Goal: Communication & Community: Answer question/provide support

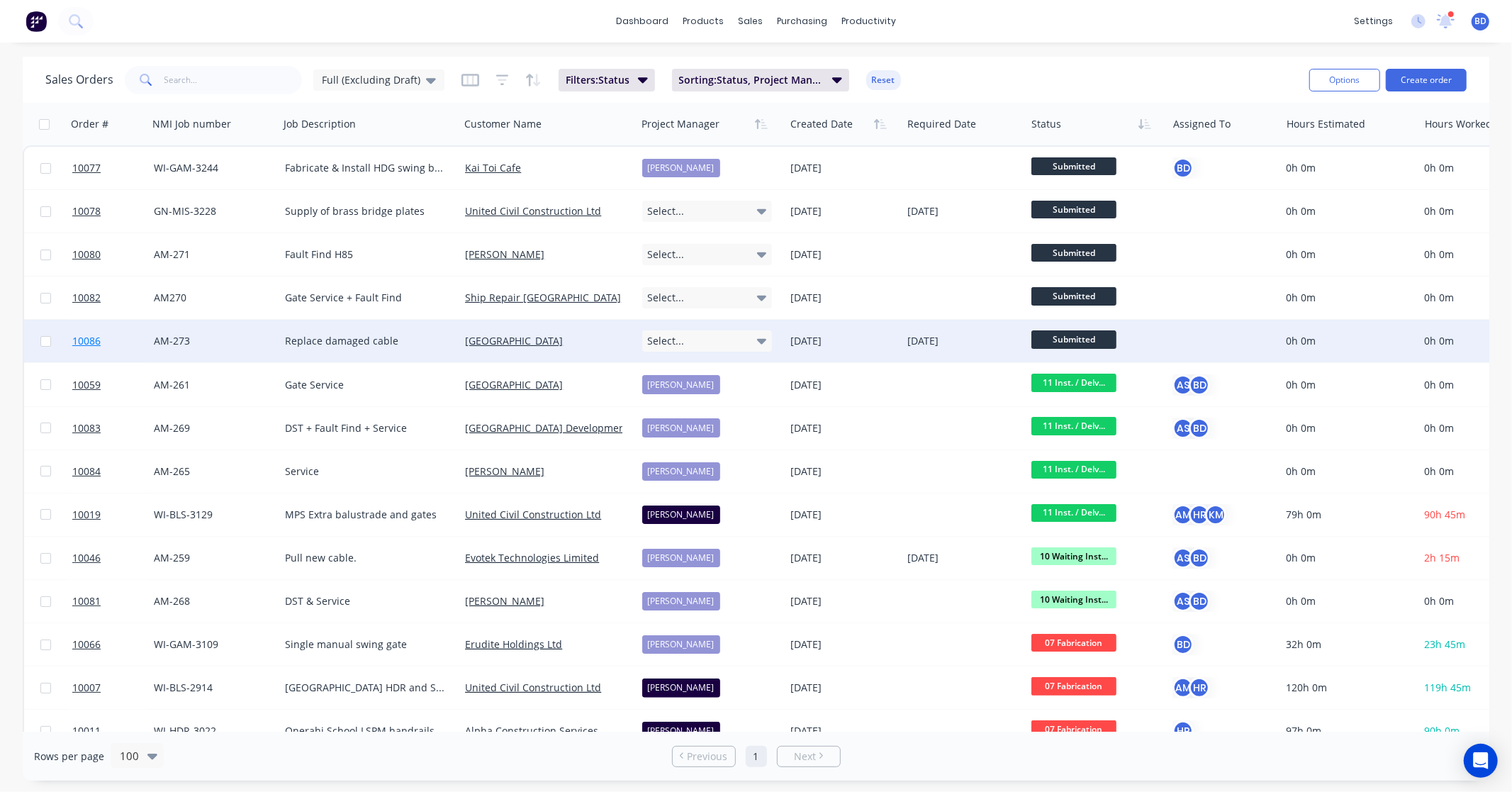
click at [82, 337] on span "10086" at bounding box center [86, 342] width 28 height 15
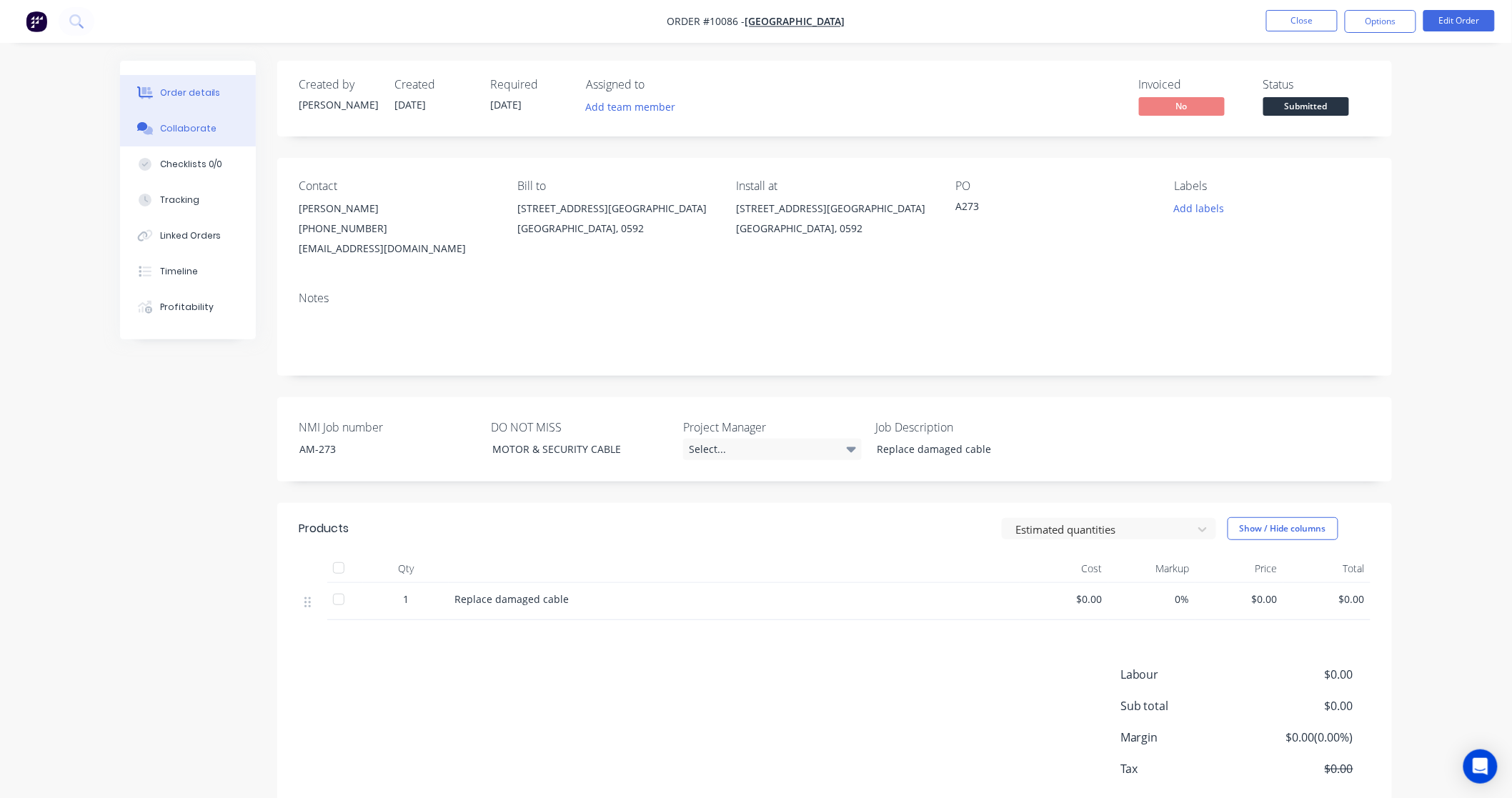
click at [184, 126] on div "Collaborate" at bounding box center [188, 129] width 56 height 13
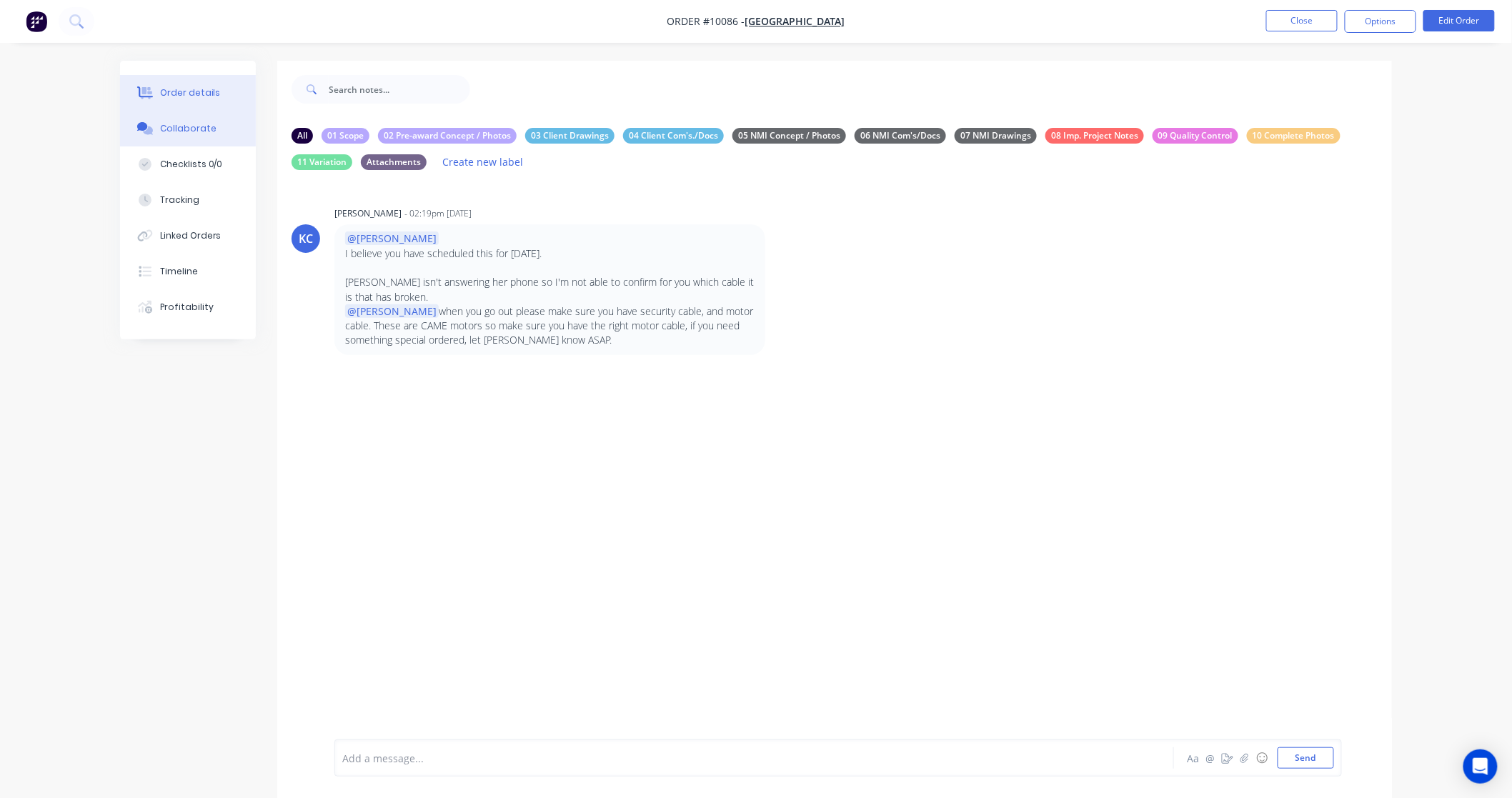
click at [189, 94] on div "Order details" at bounding box center [191, 93] width 61 height 13
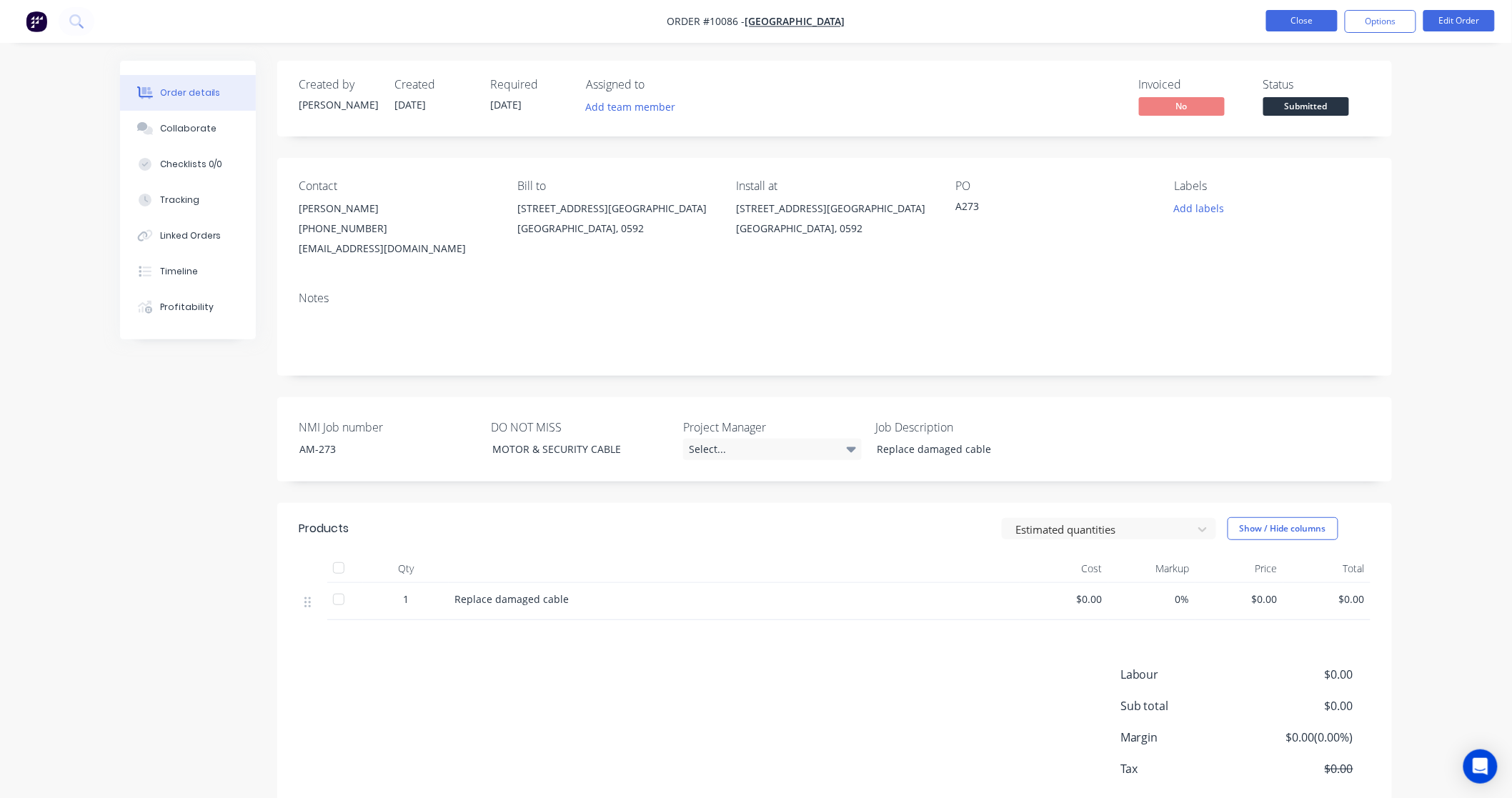
click at [1309, 25] on button "Close" at bounding box center [1302, 20] width 72 height 21
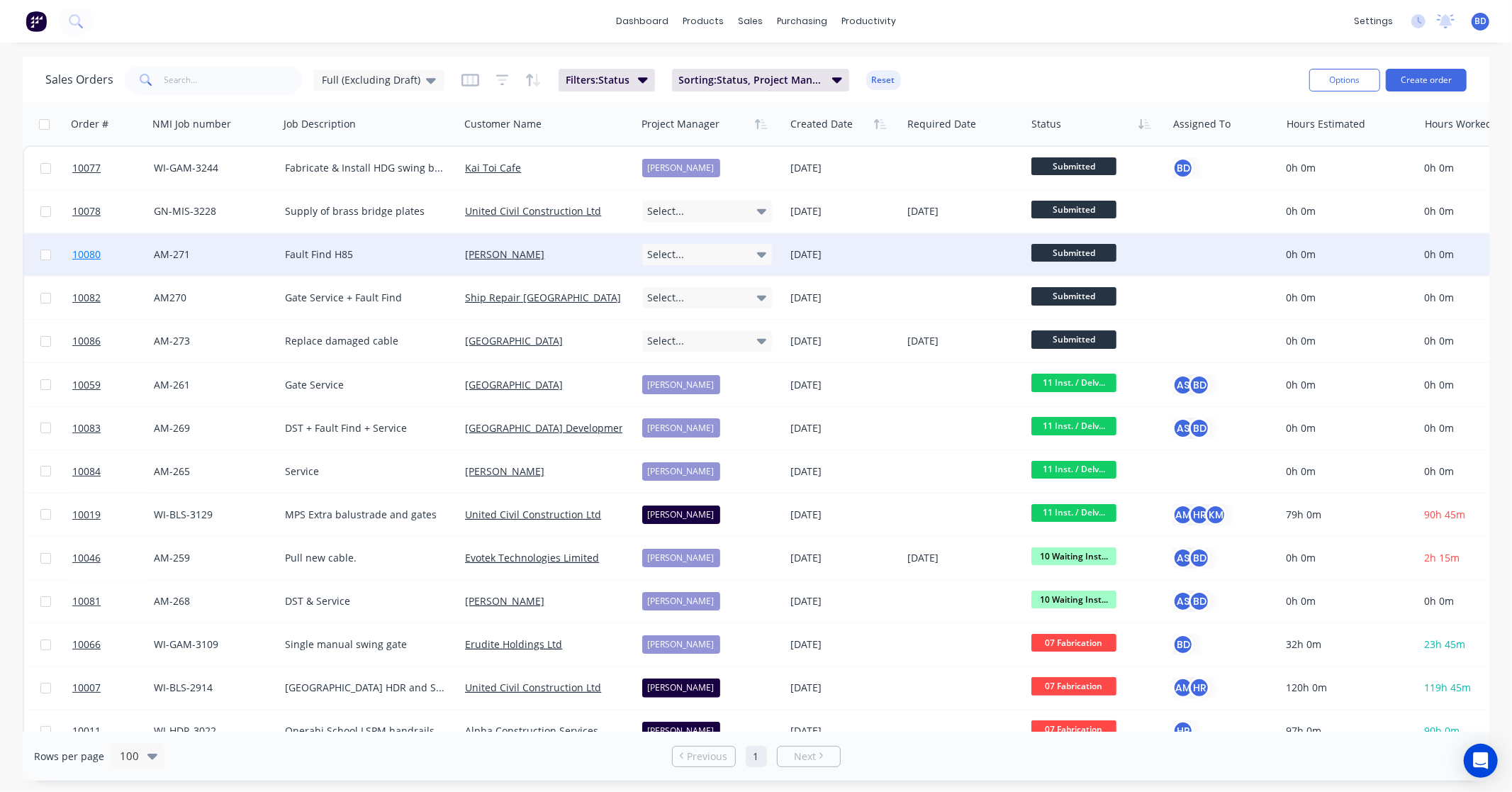
click at [81, 248] on span "10080" at bounding box center [86, 255] width 28 height 15
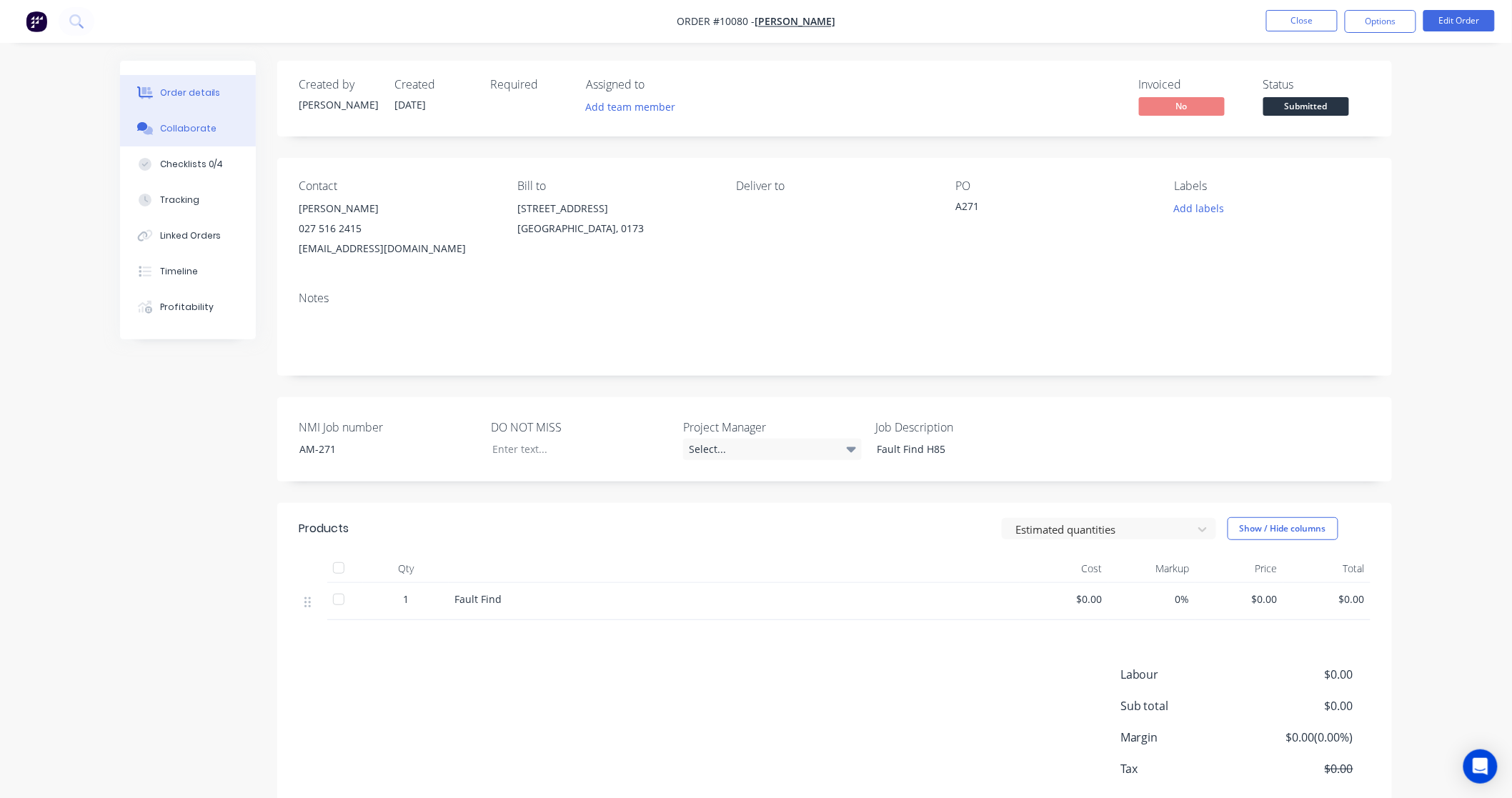
click at [188, 127] on div "Collaborate" at bounding box center [188, 129] width 56 height 13
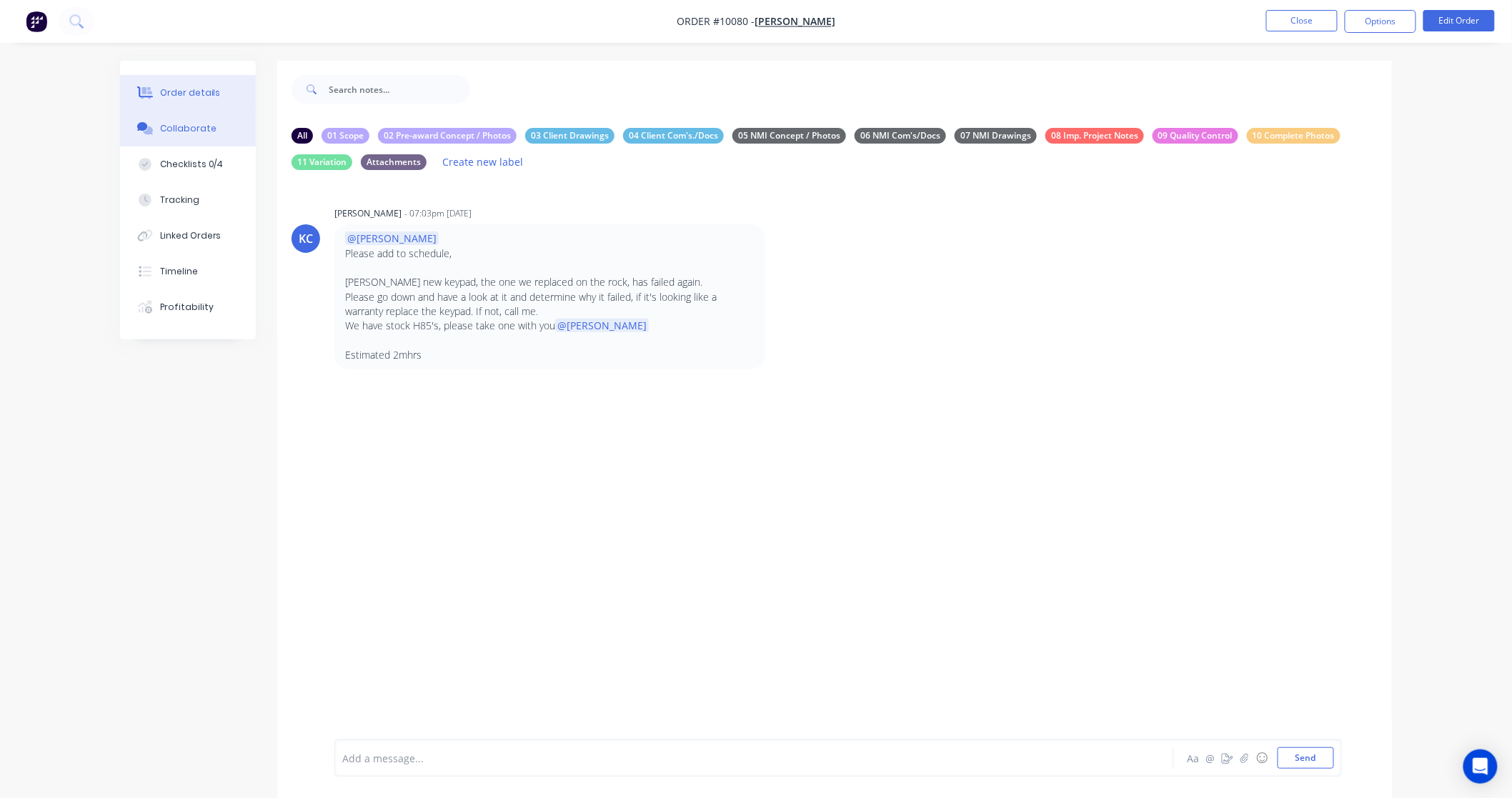
click at [180, 95] on div "Order details" at bounding box center [191, 93] width 61 height 13
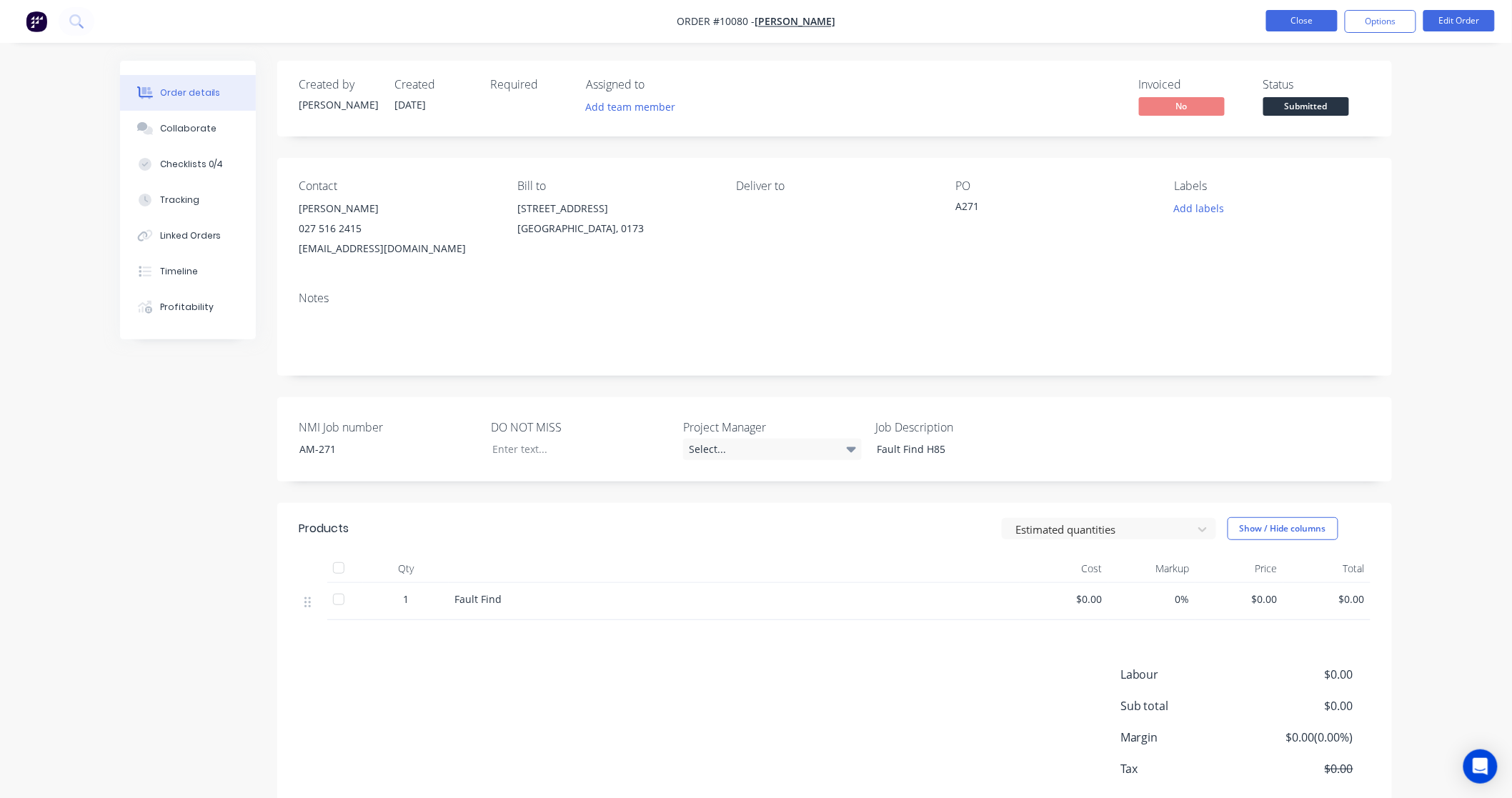
click at [1294, 15] on button "Close" at bounding box center [1302, 20] width 72 height 21
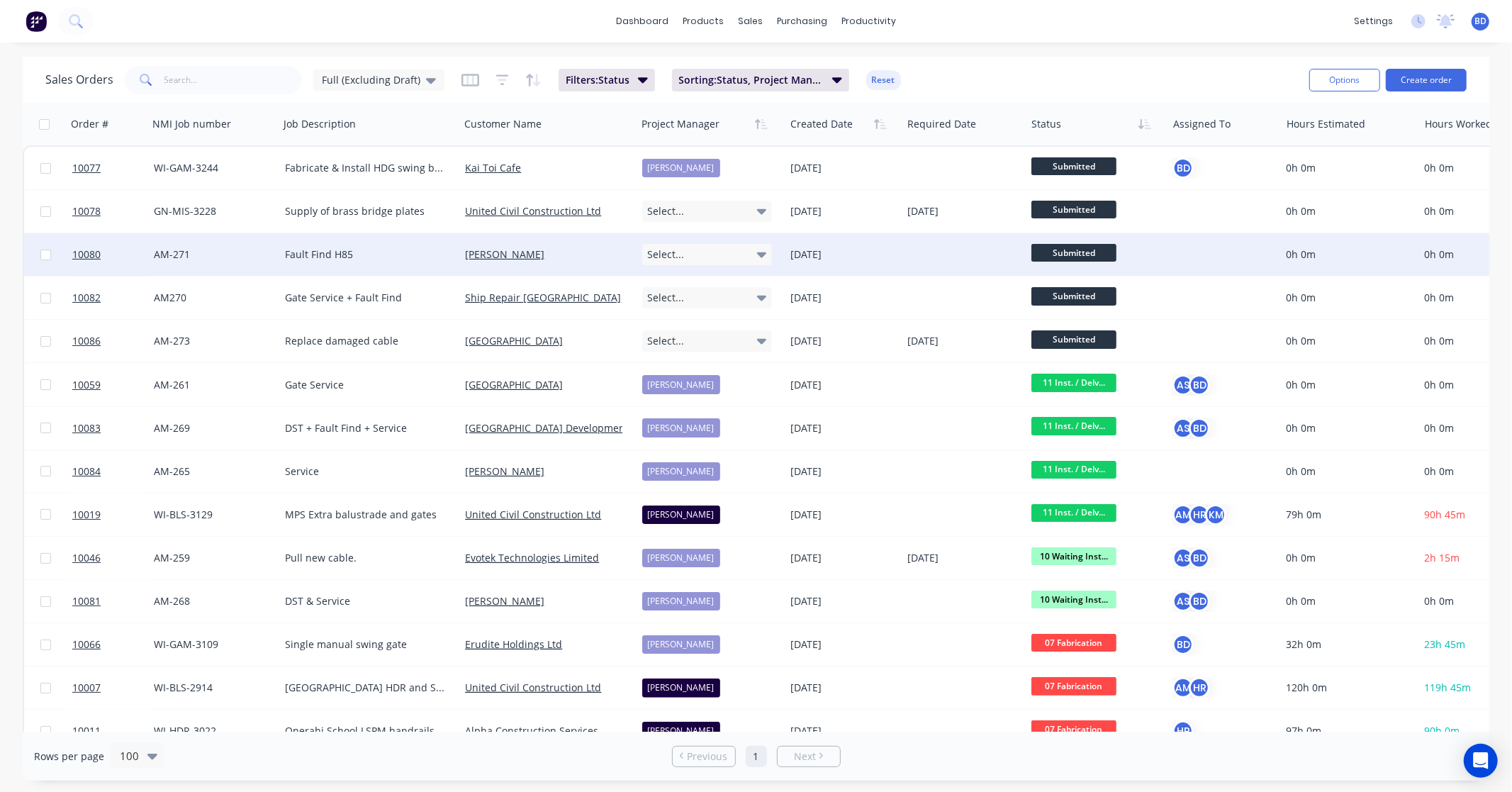
click at [752, 256] on div "Select..." at bounding box center [707, 254] width 131 height 21
click at [698, 385] on div "[PERSON_NAME]" at bounding box center [687, 387] width 78 height 20
click at [1189, 248] on div at bounding box center [1221, 255] width 97 height 15
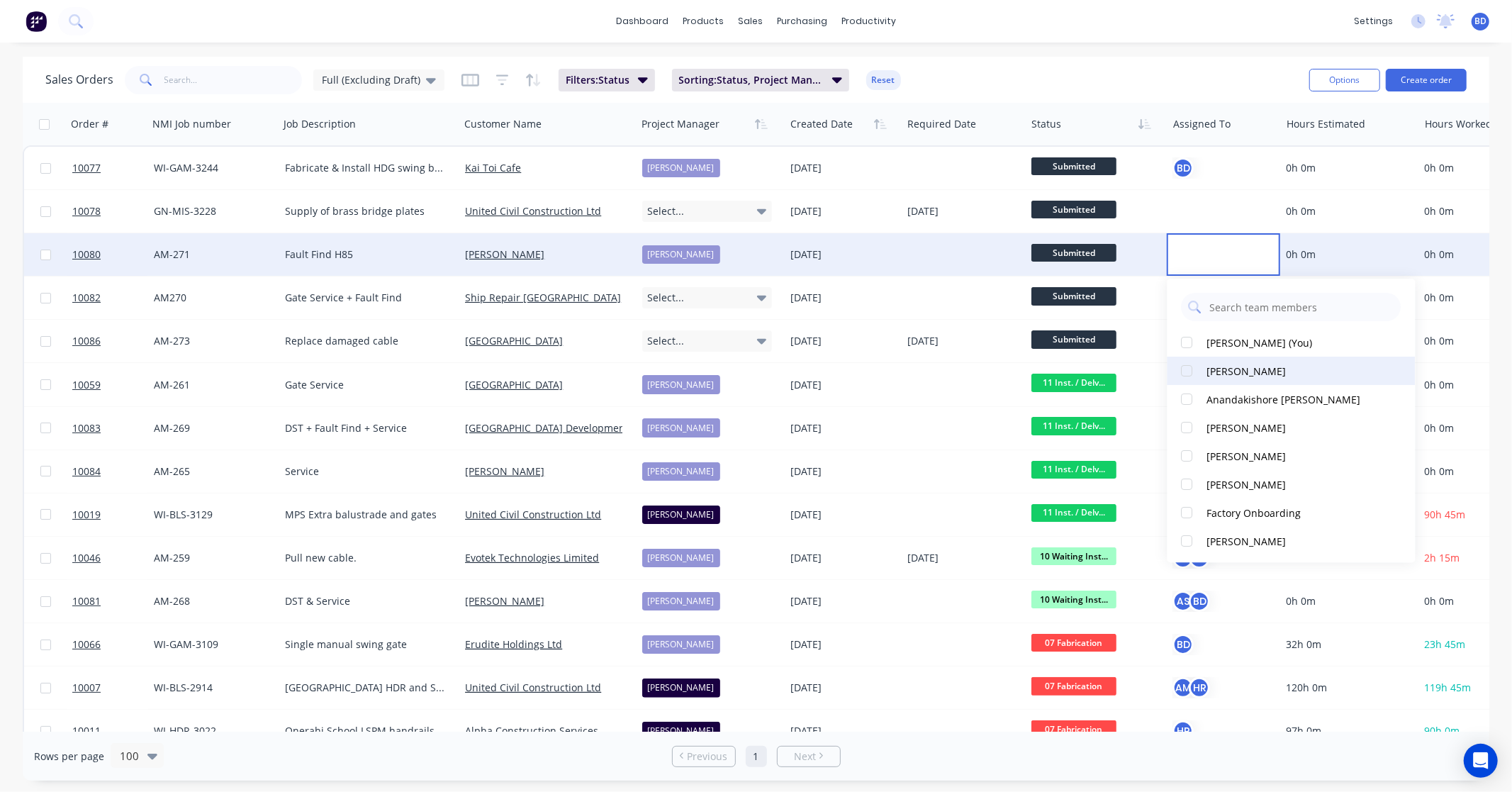
click at [1236, 364] on div "Albert Scown" at bounding box center [1247, 371] width 79 height 15
click at [1231, 343] on div "Brandon D'souza (You)" at bounding box center [1261, 345] width 106 height 15
click at [1067, 253] on span "Submitted" at bounding box center [1073, 252] width 85 height 17
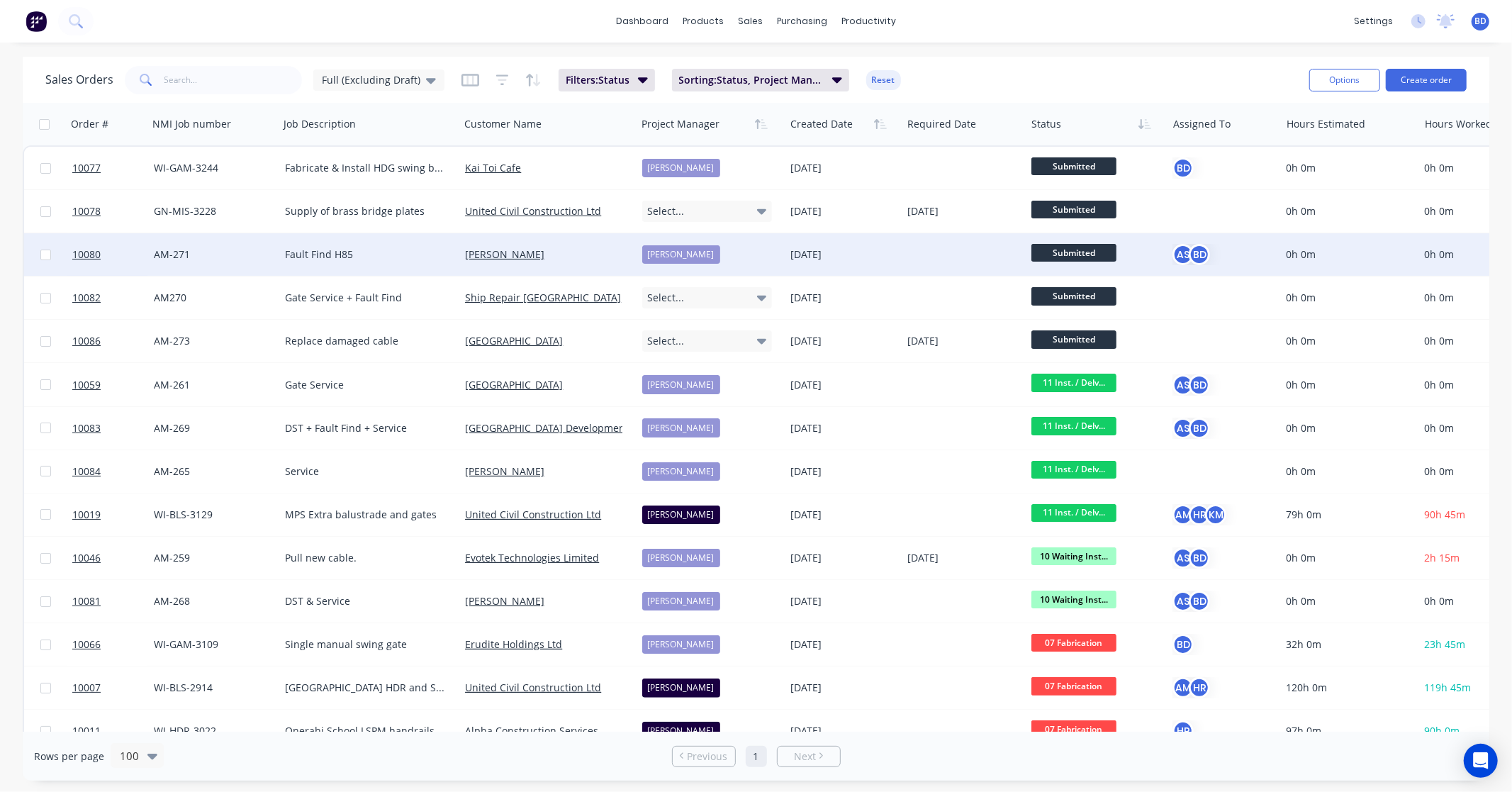
click at [1067, 253] on span "Submitted" at bounding box center [1073, 252] width 85 height 17
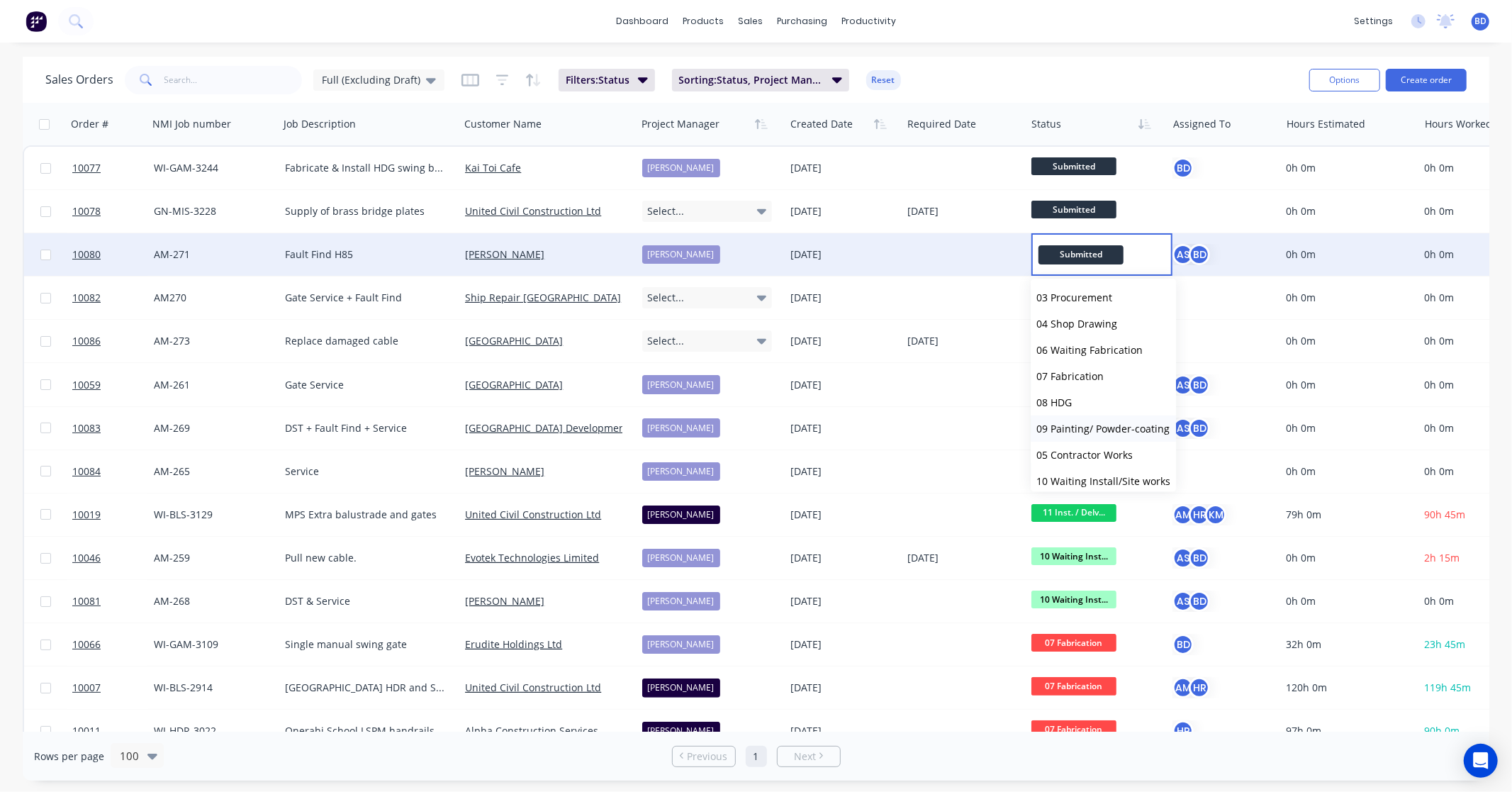
scroll to position [157, 0]
click at [1109, 396] on span "10 Waiting Install/Site works" at bounding box center [1104, 402] width 134 height 14
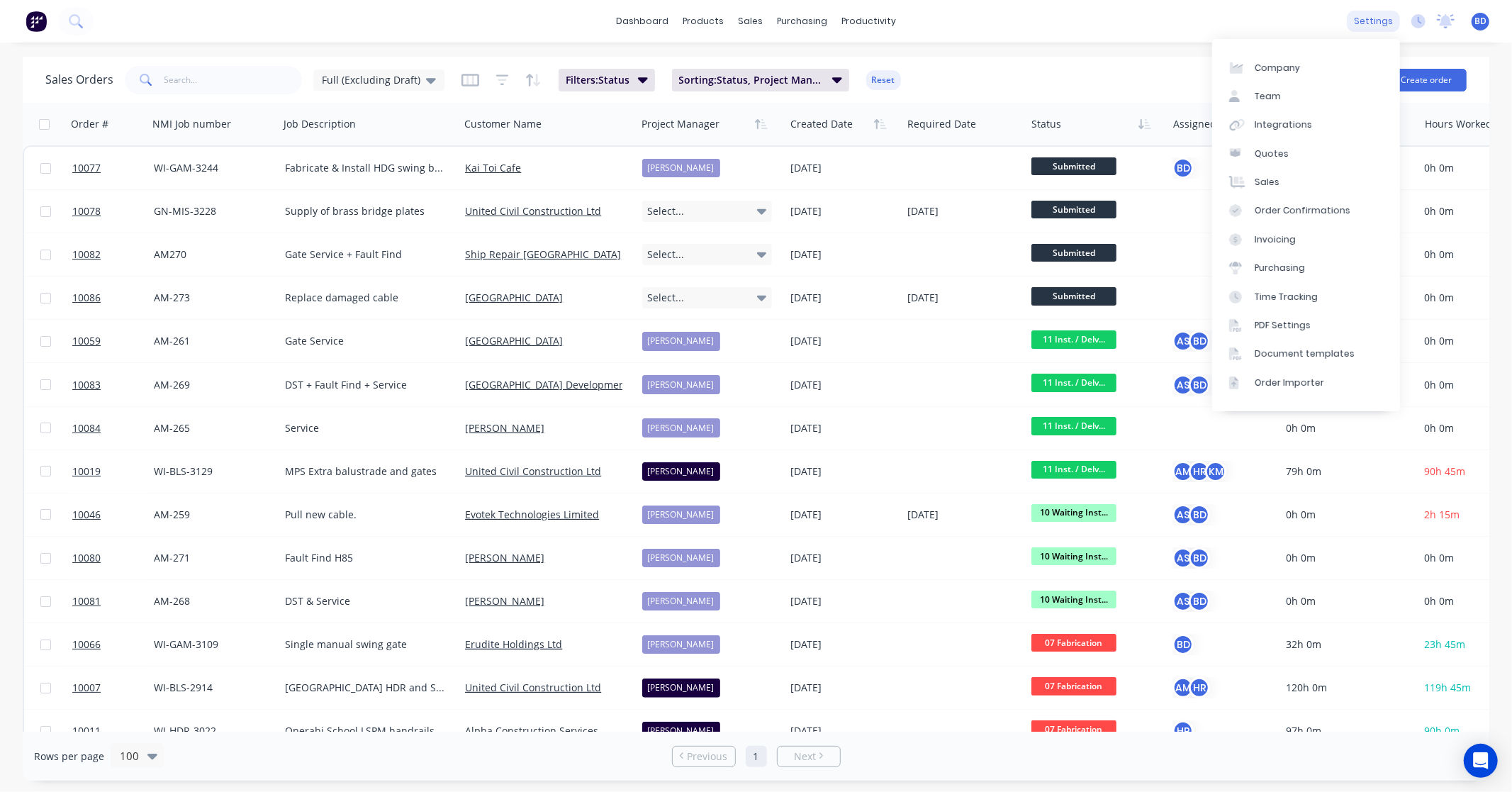
click at [1369, 22] on div "settings" at bounding box center [1373, 21] width 53 height 21
click at [1318, 331] on link "PDF Settings" at bounding box center [1306, 325] width 188 height 28
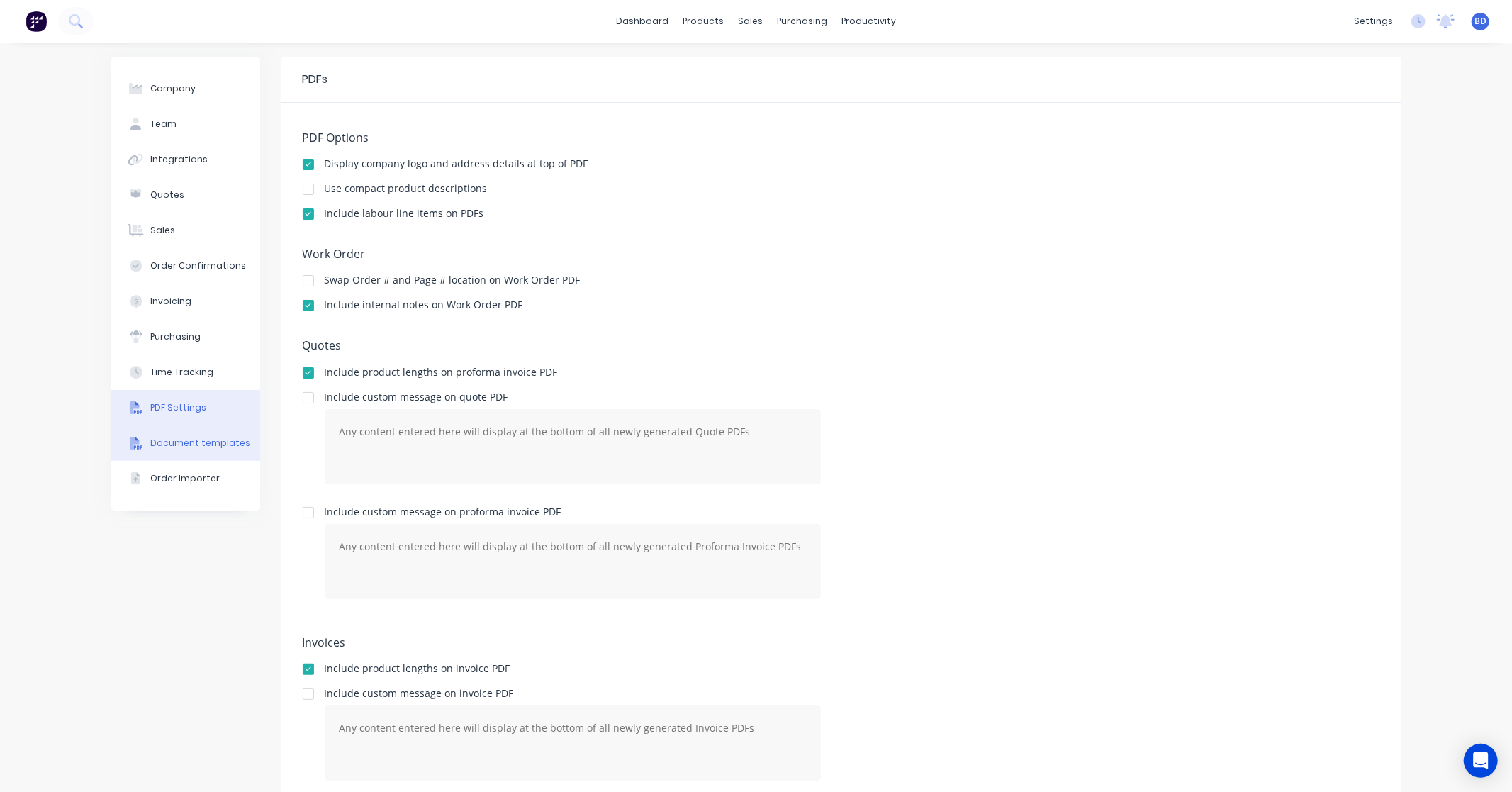
click at [172, 438] on div "Document templates" at bounding box center [200, 443] width 100 height 13
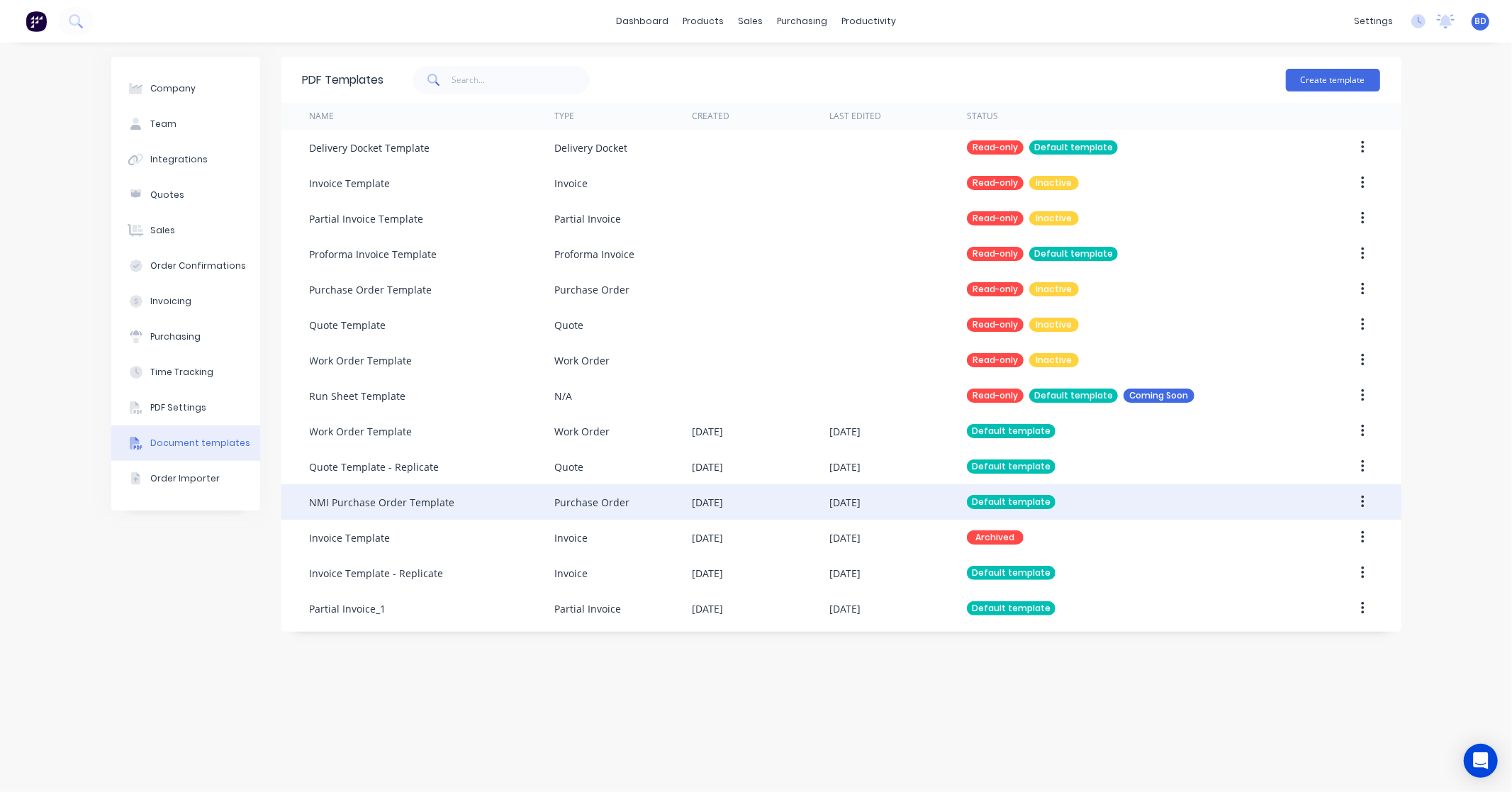
click at [1364, 498] on icon "button" at bounding box center [1363, 502] width 3 height 13
click at [1305, 535] on div "Edit" at bounding box center [1313, 539] width 110 height 21
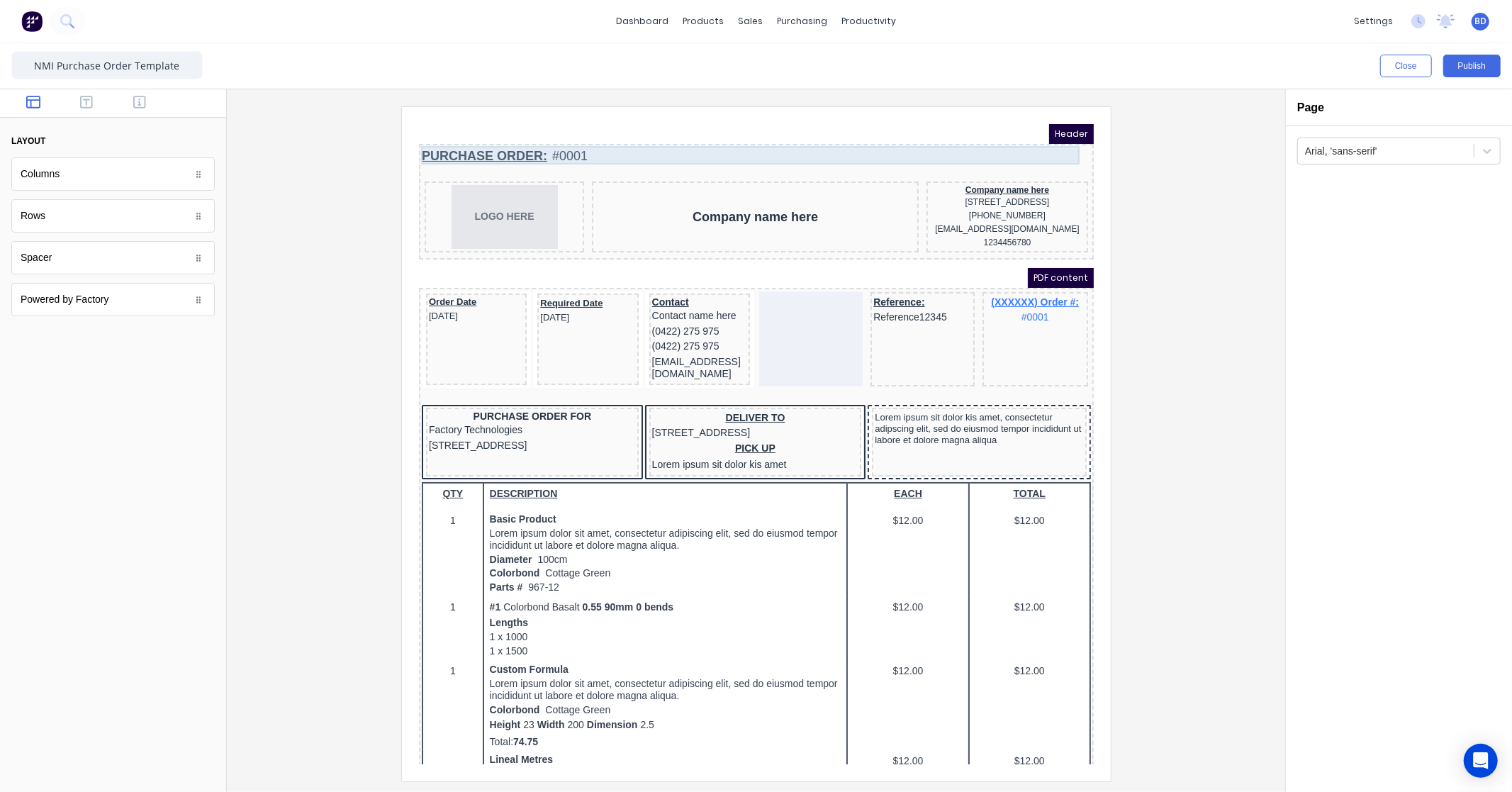
click at [596, 141] on div "PURCHASE ORDER: #0001" at bounding box center [738, 138] width 670 height 19
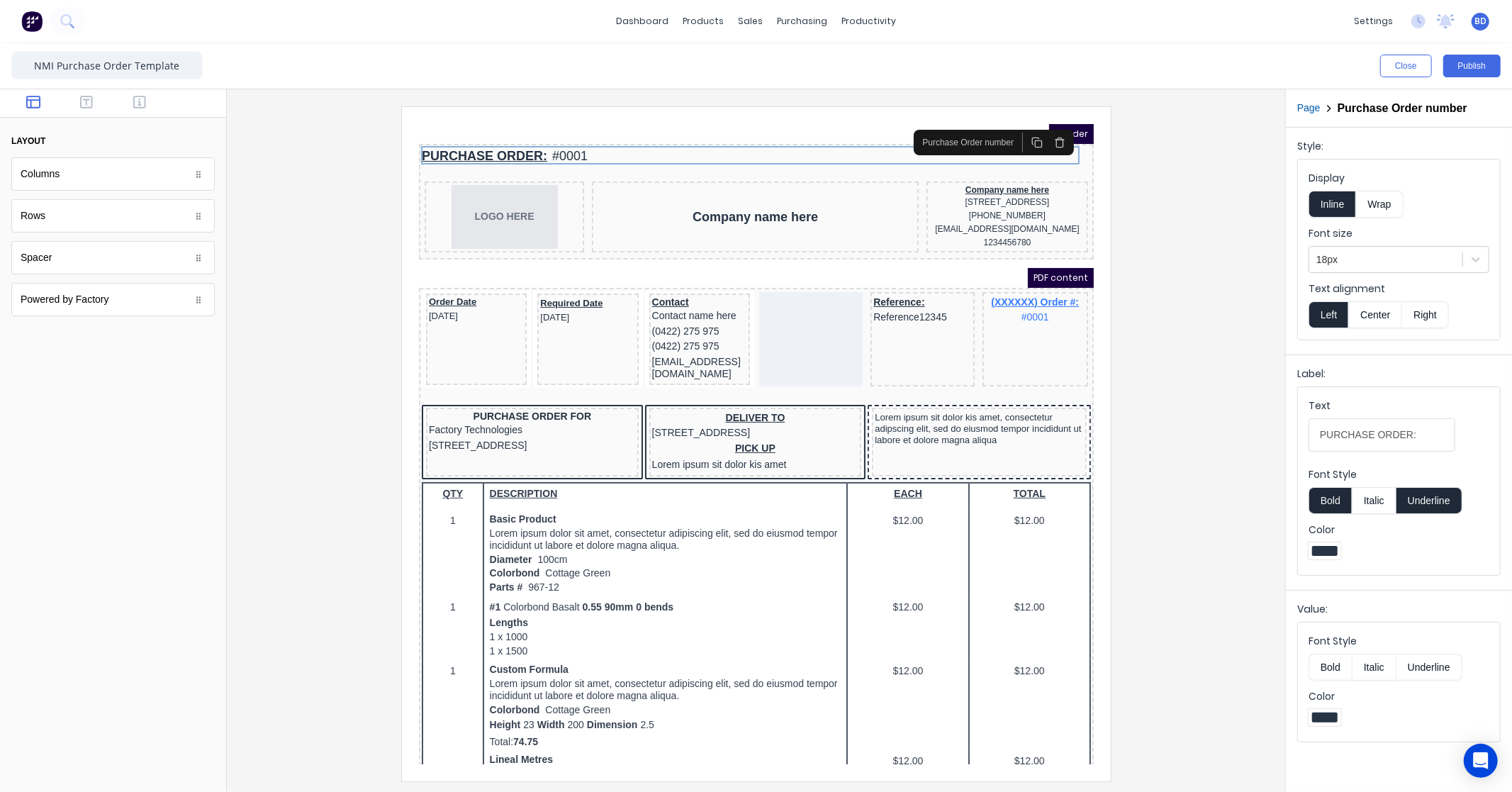
click at [1041, 123] on icon "button" at bounding box center [1042, 124] width 11 height 11
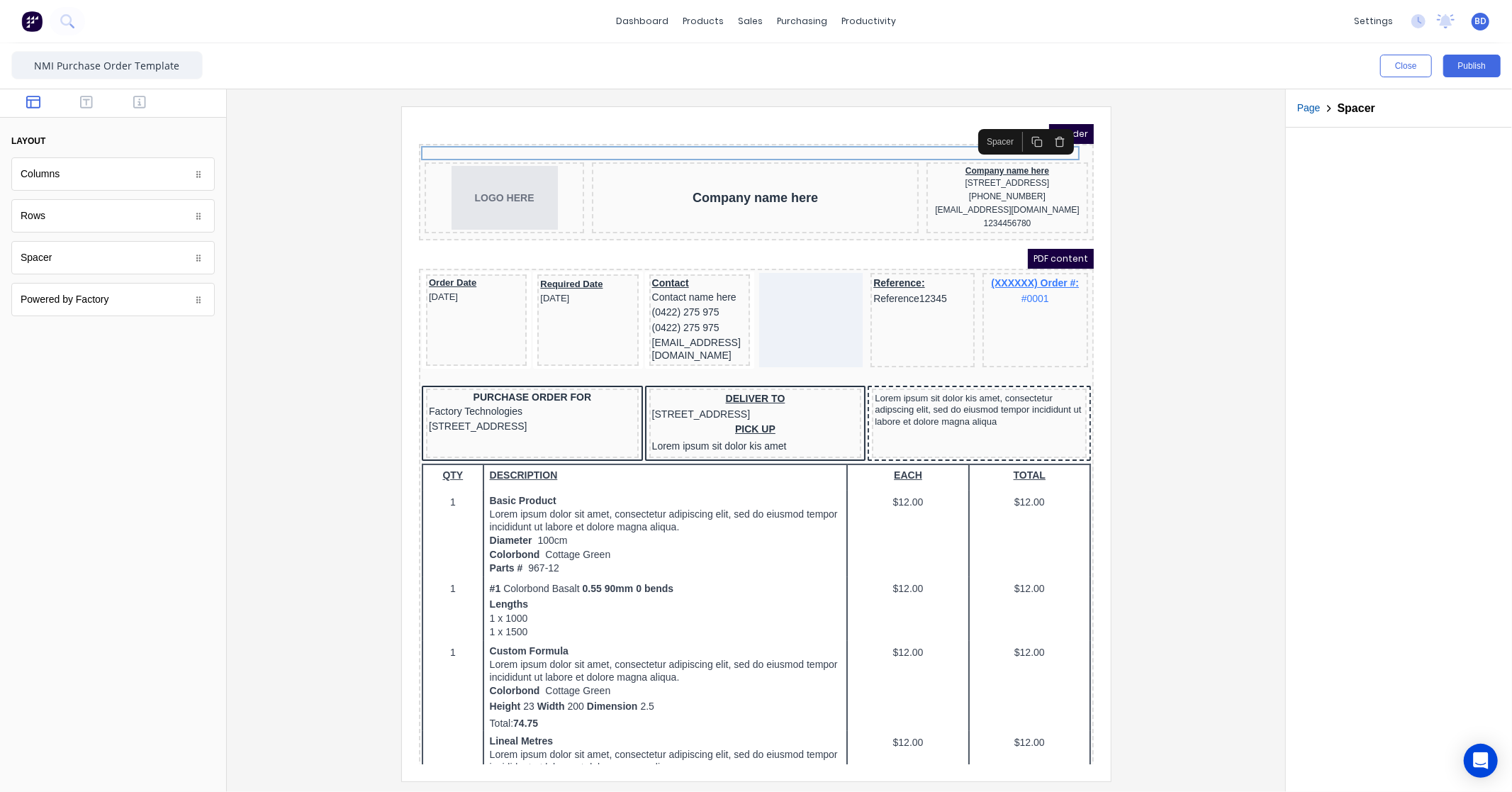
click at [1178, 216] on div at bounding box center [756, 443] width 1036 height 674
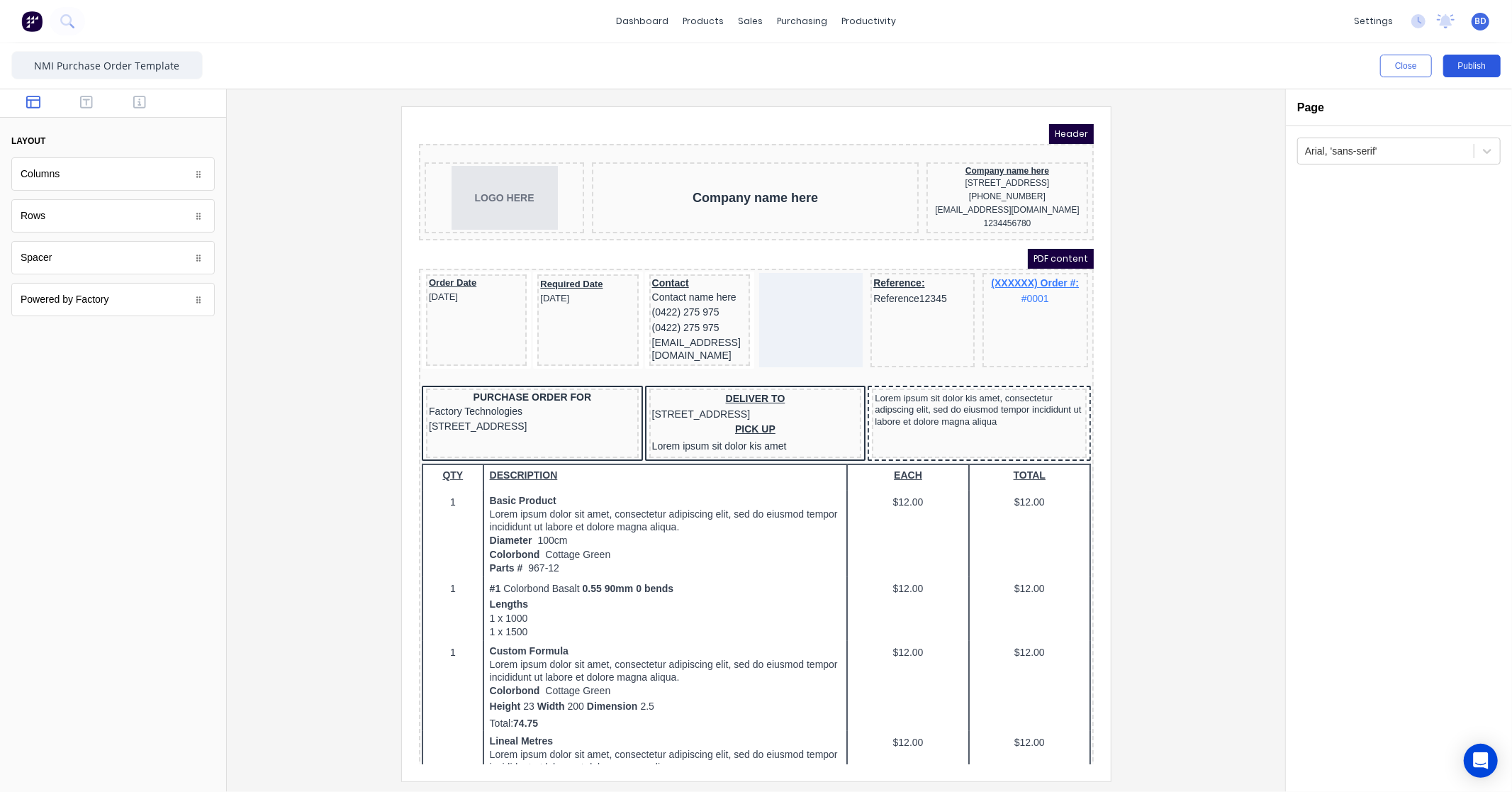
click at [1480, 62] on button "Publish" at bounding box center [1472, 66] width 58 height 23
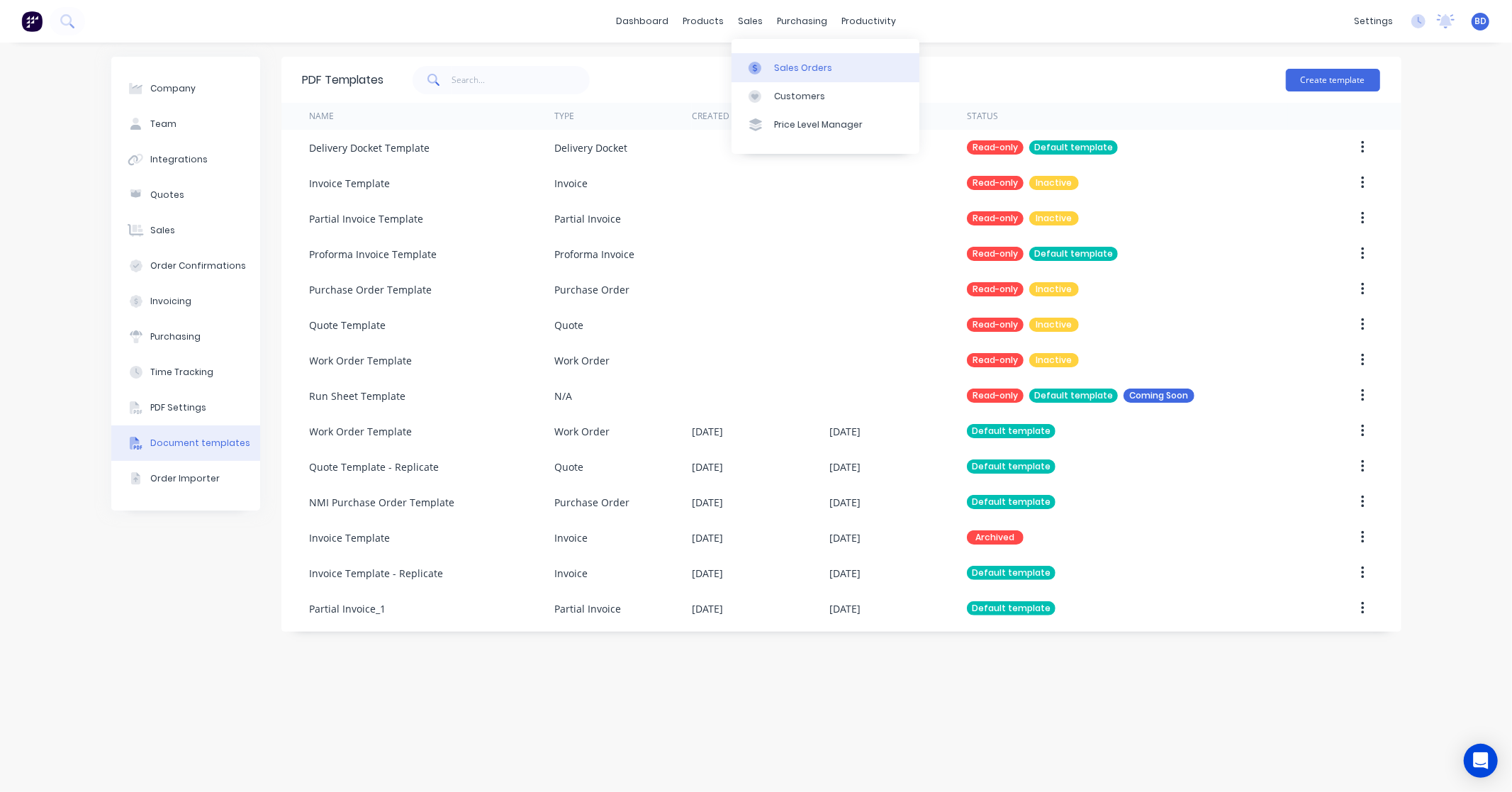
click at [767, 62] on div at bounding box center [758, 69] width 21 height 13
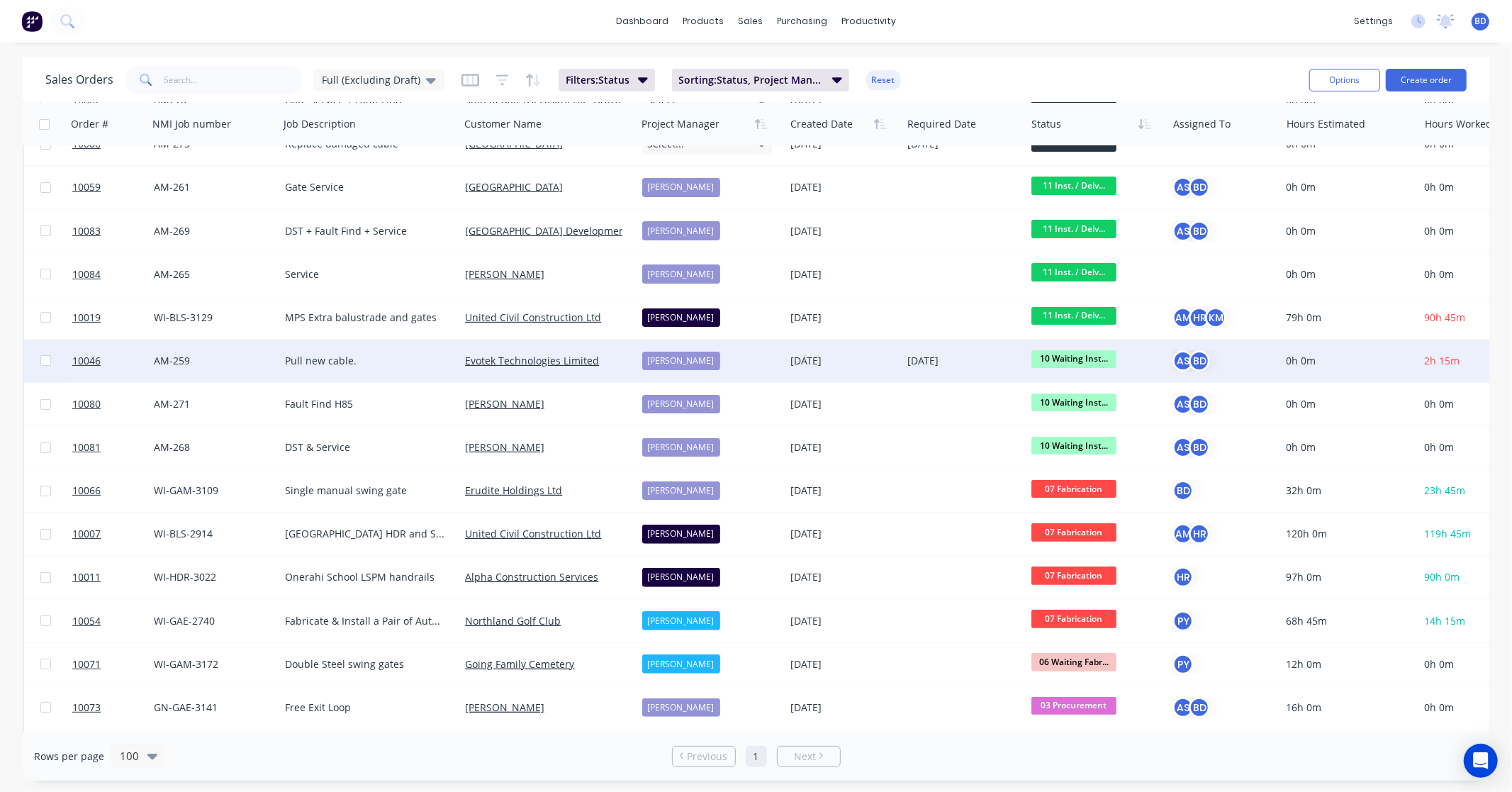
scroll to position [157, 0]
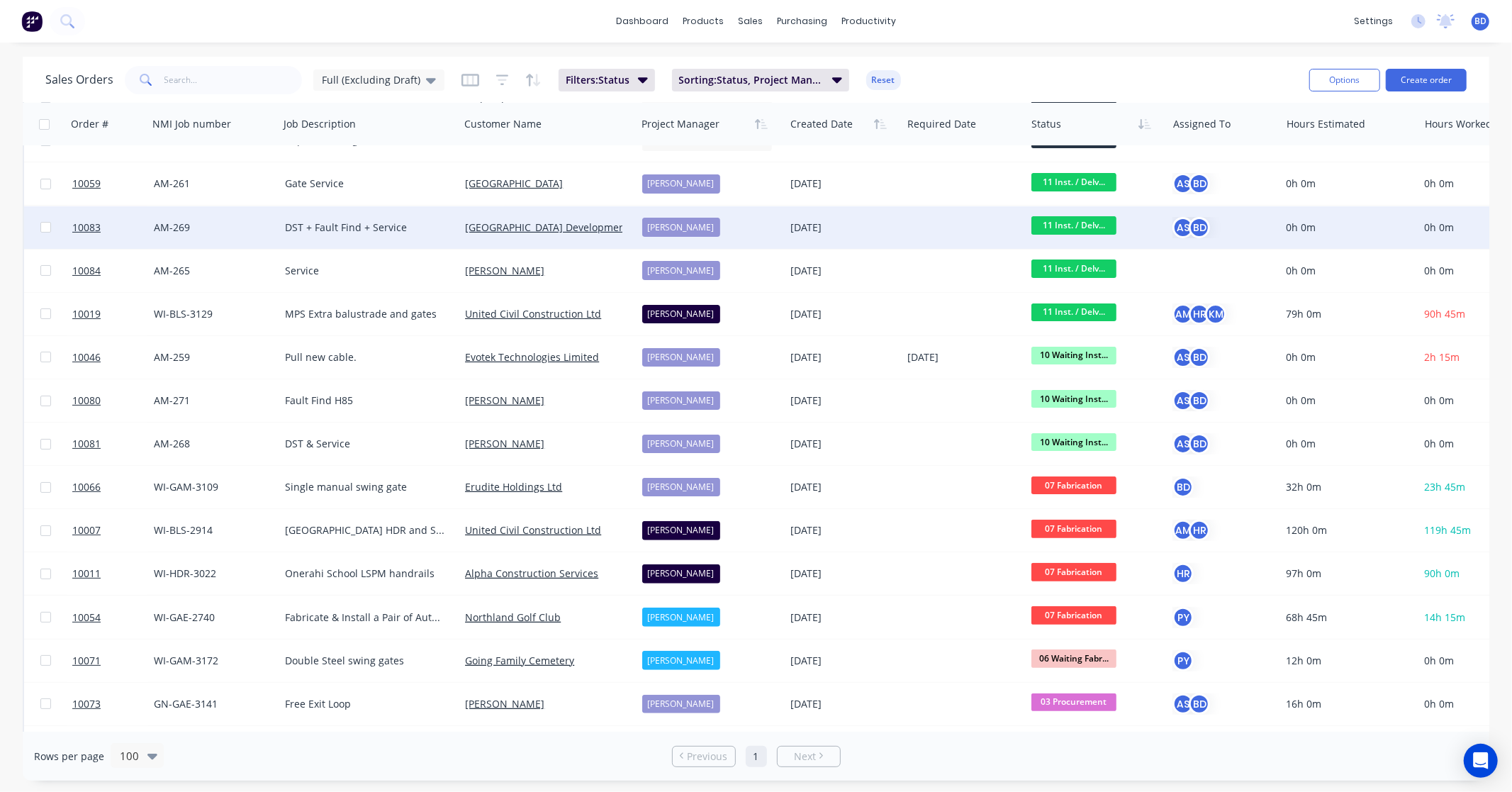
click at [1081, 227] on span "11 Inst. / Delv..." at bounding box center [1073, 225] width 85 height 17
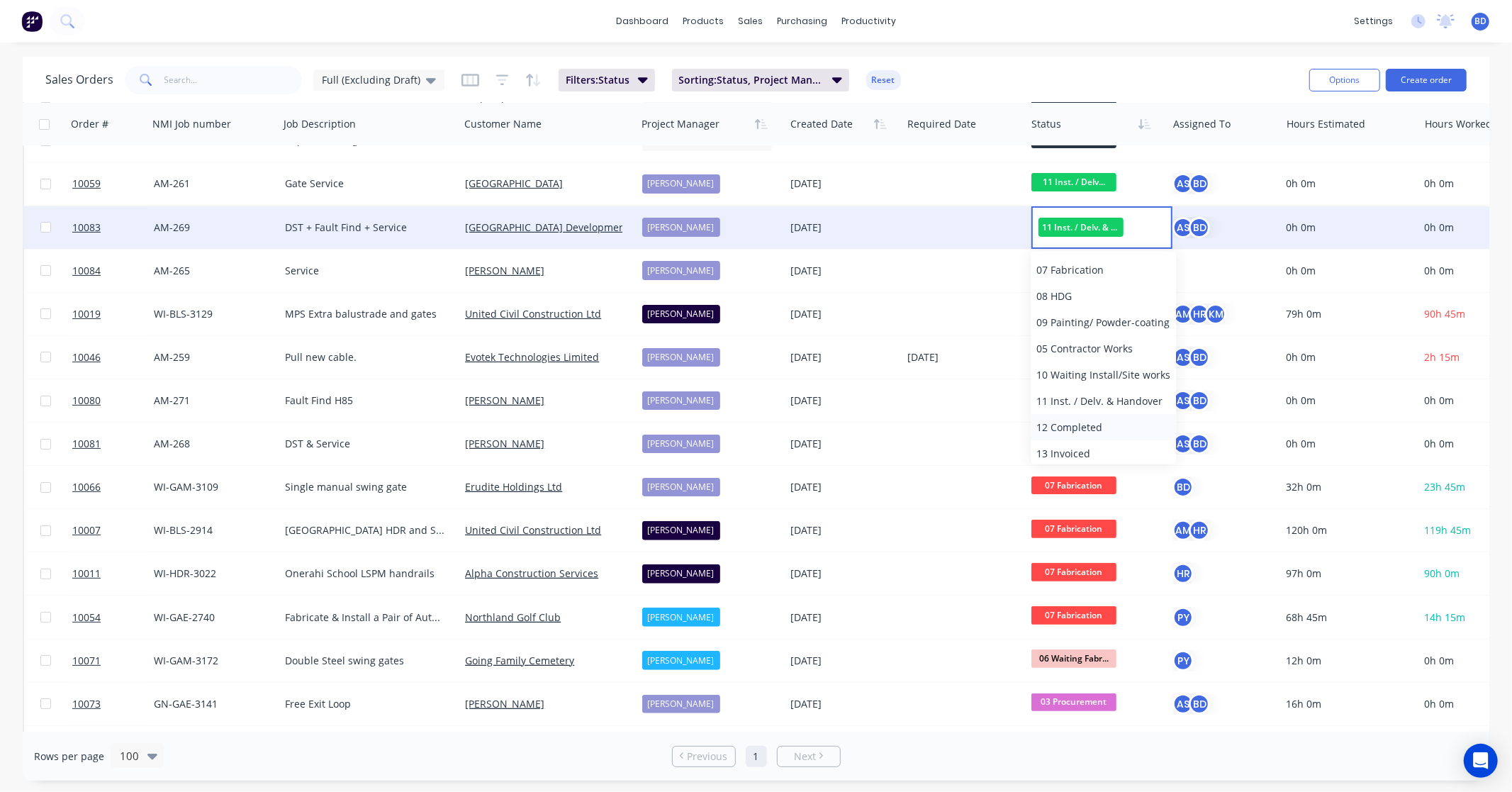
click at [1090, 429] on span "12 Completed" at bounding box center [1070, 427] width 66 height 14
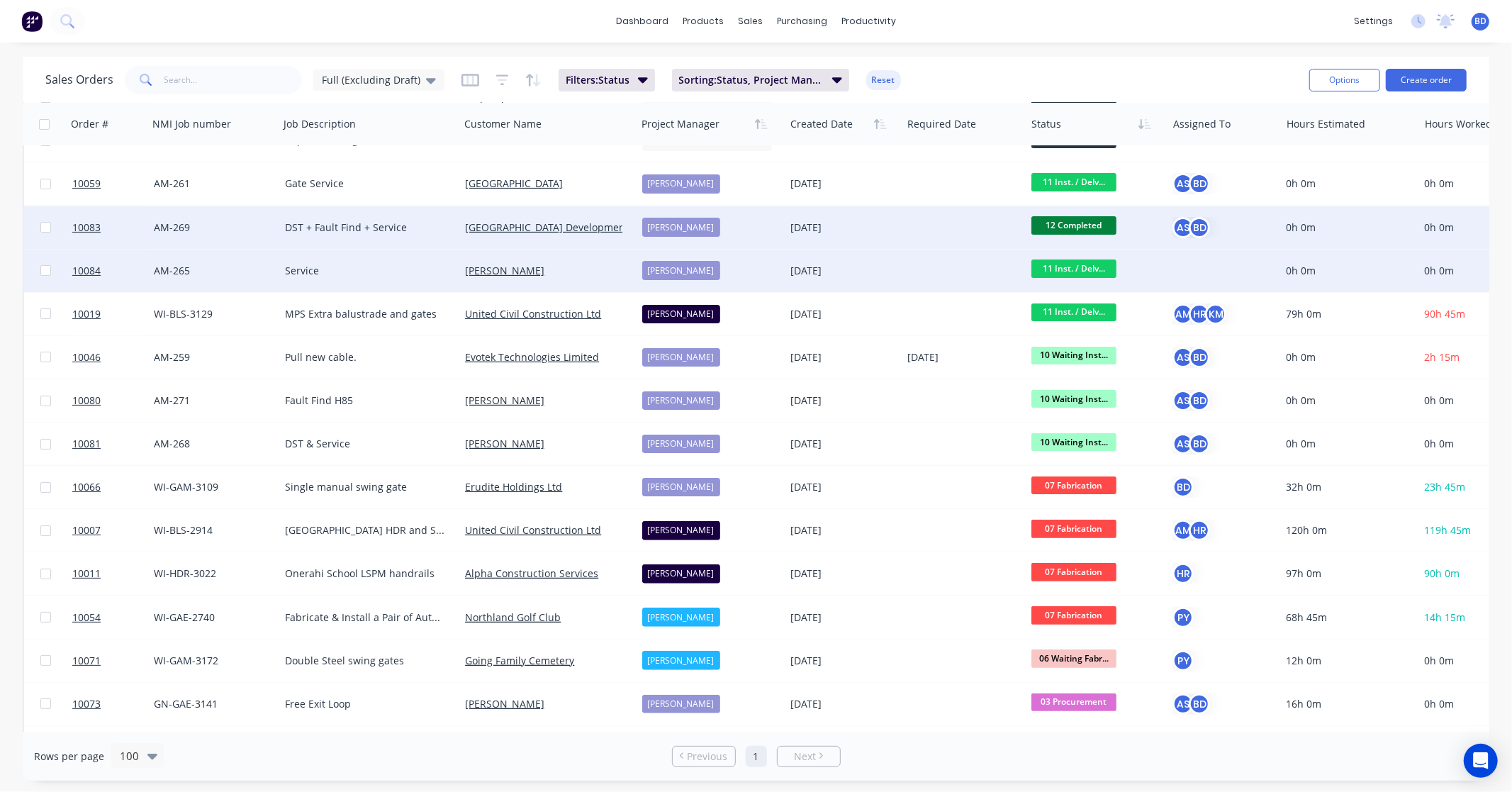
click at [1085, 268] on span "11 Inst. / Delv..." at bounding box center [1073, 268] width 85 height 17
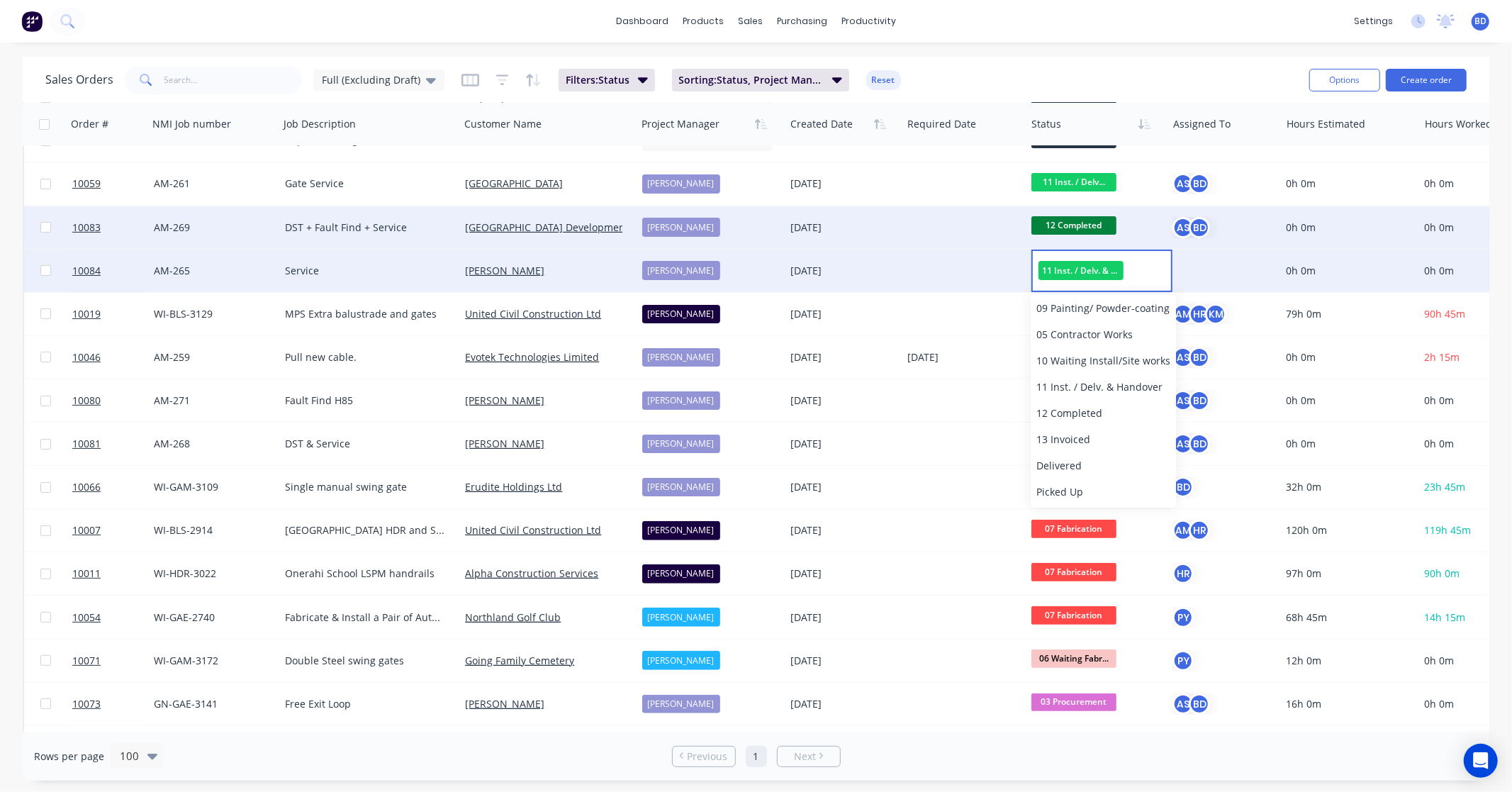
scroll to position [217, 0]
click at [1103, 411] on button "12 Completed" at bounding box center [1103, 410] width 145 height 26
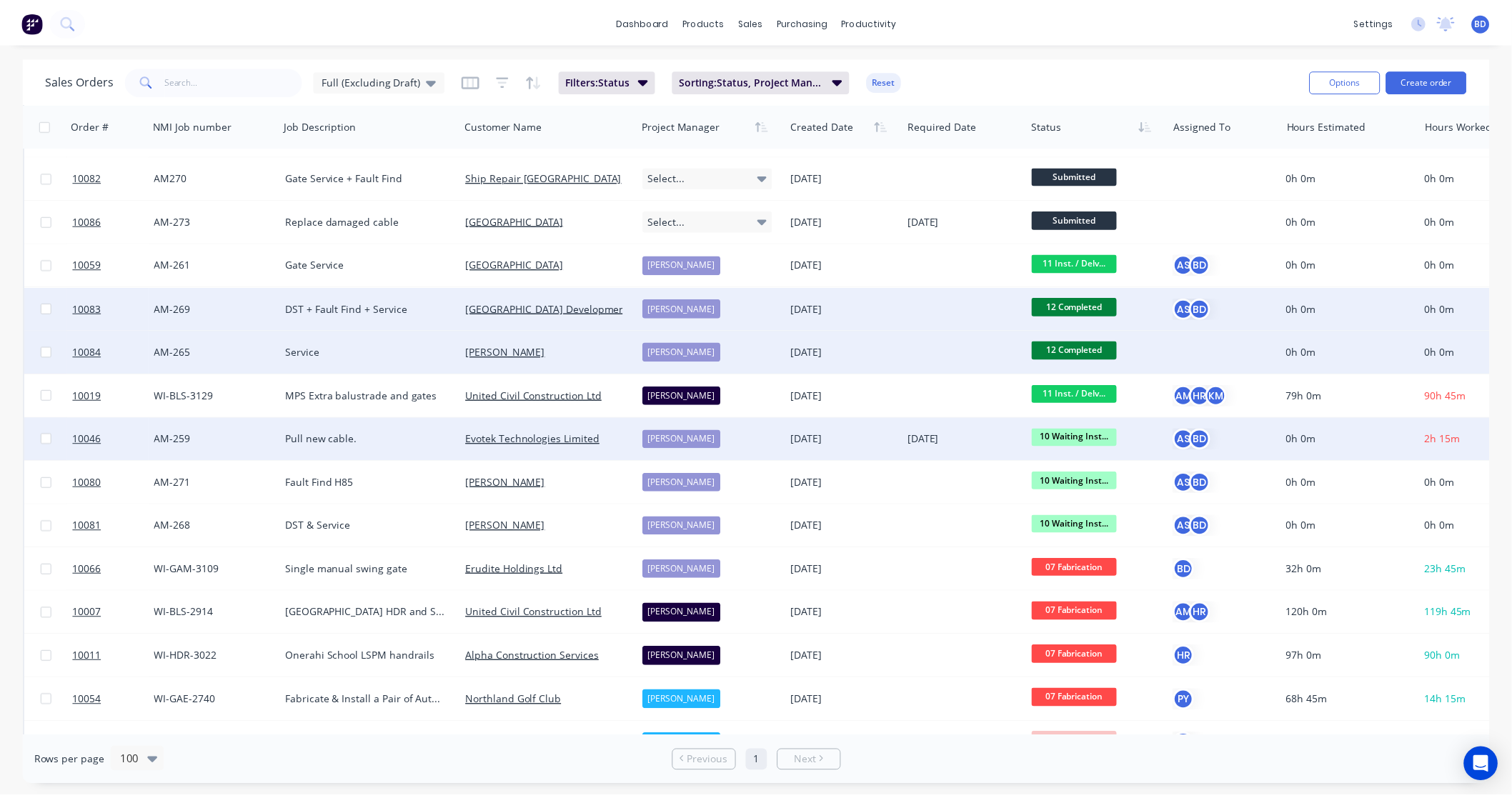
scroll to position [158, 0]
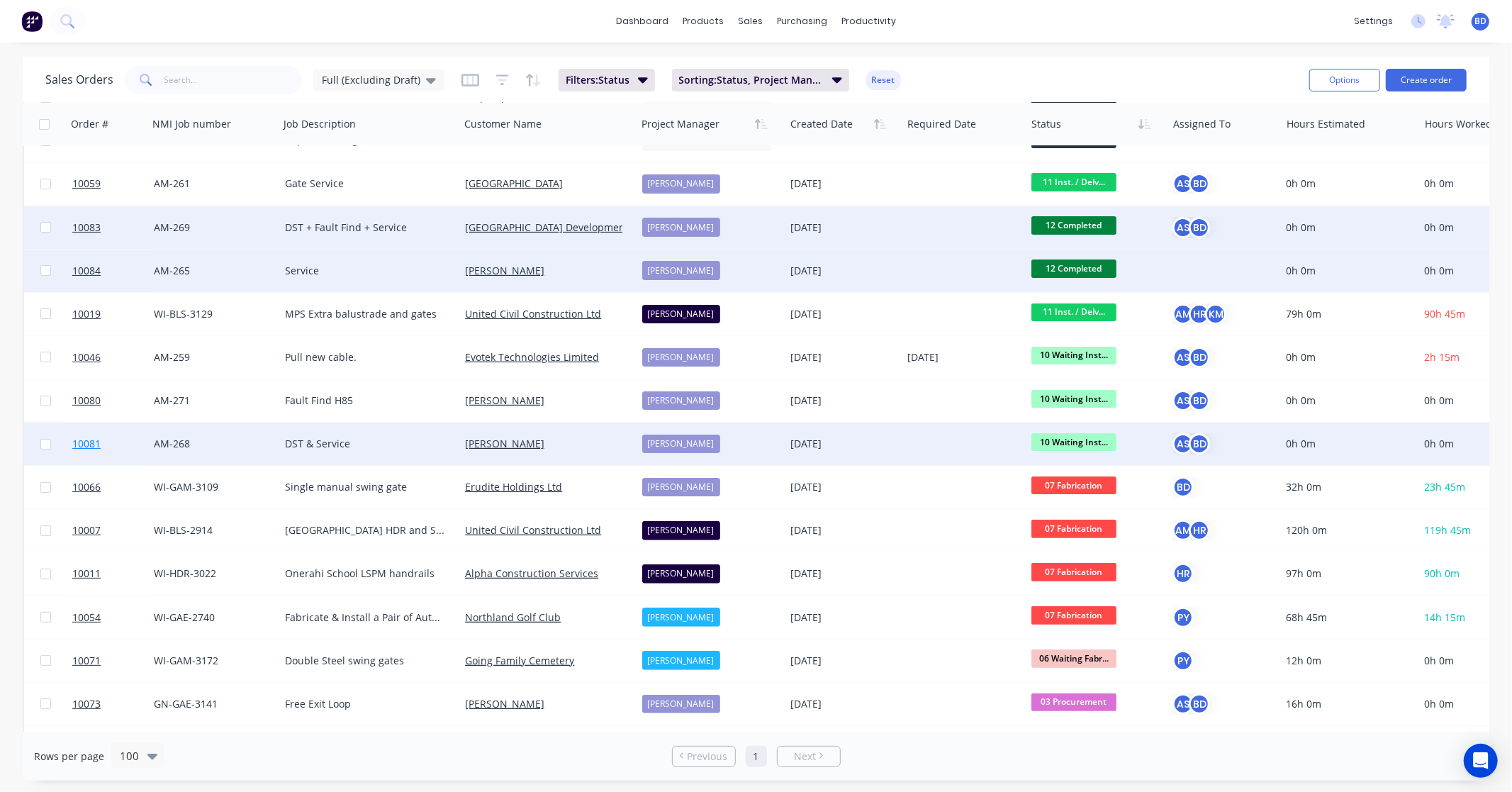
click at [85, 442] on span "10081" at bounding box center [86, 444] width 28 height 15
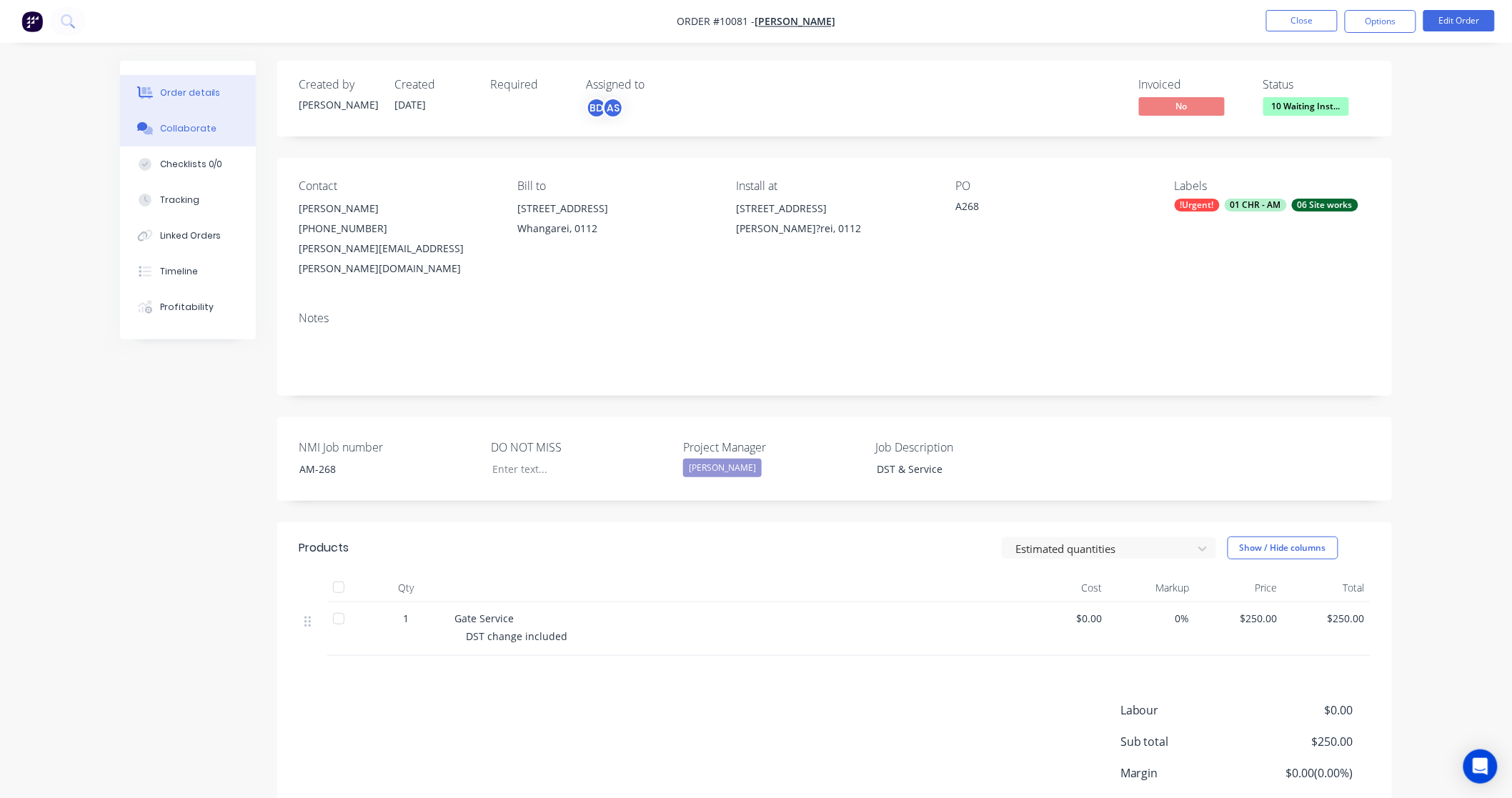
click at [181, 132] on div "Collaborate" at bounding box center [188, 129] width 56 height 13
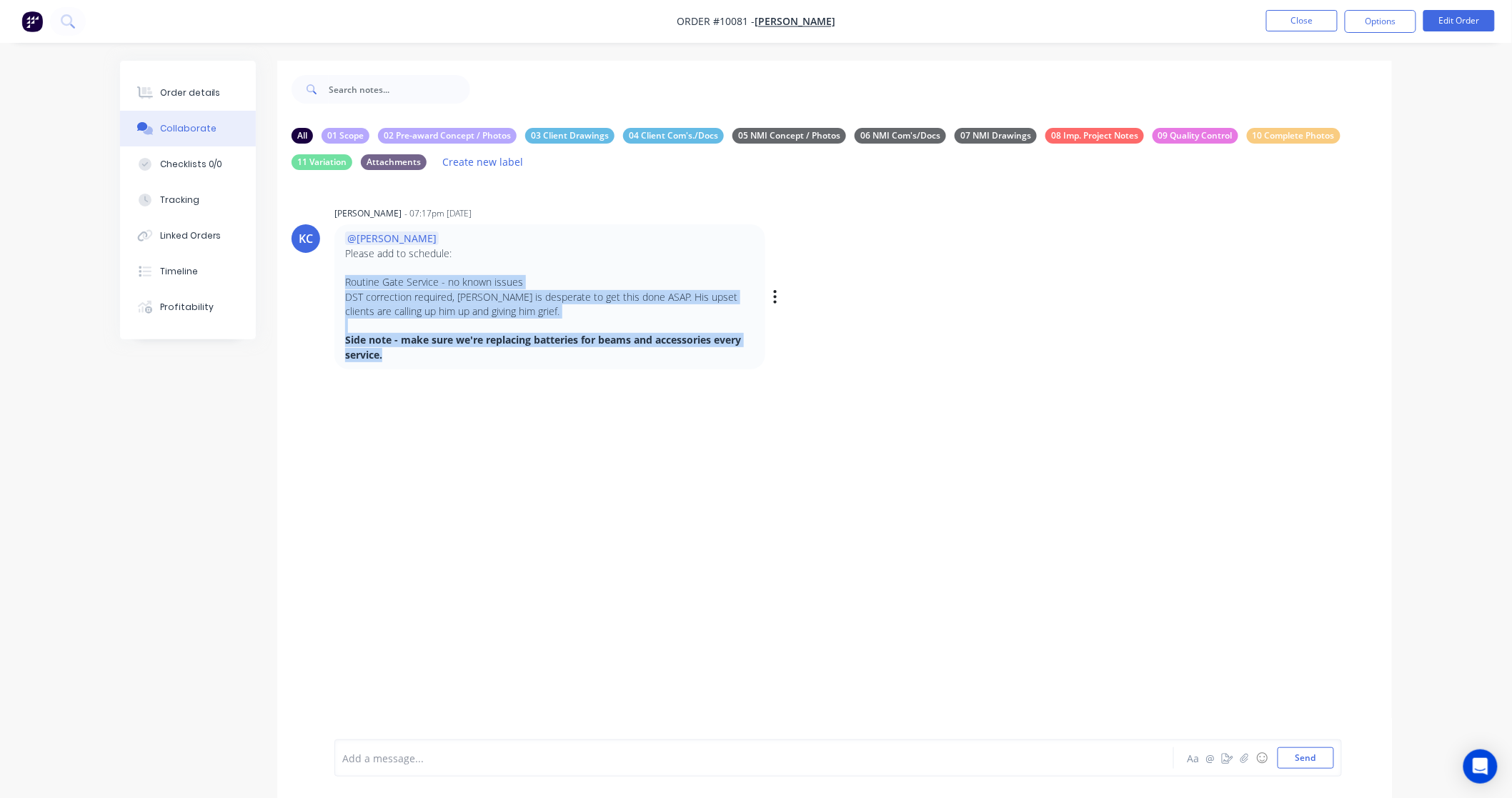
drag, startPoint x: 345, startPoint y: 279, endPoint x: 518, endPoint y: 354, distance: 188.6
click at [518, 354] on div "@Brandon Please add to schedule: Routine Gate Service - no known issues DST cor…" at bounding box center [550, 296] width 410 height 131
copy div "Routine Gate Service - no known issues DST correction required, Bruce is desper…"
click at [1296, 16] on button "Close" at bounding box center [1302, 20] width 72 height 21
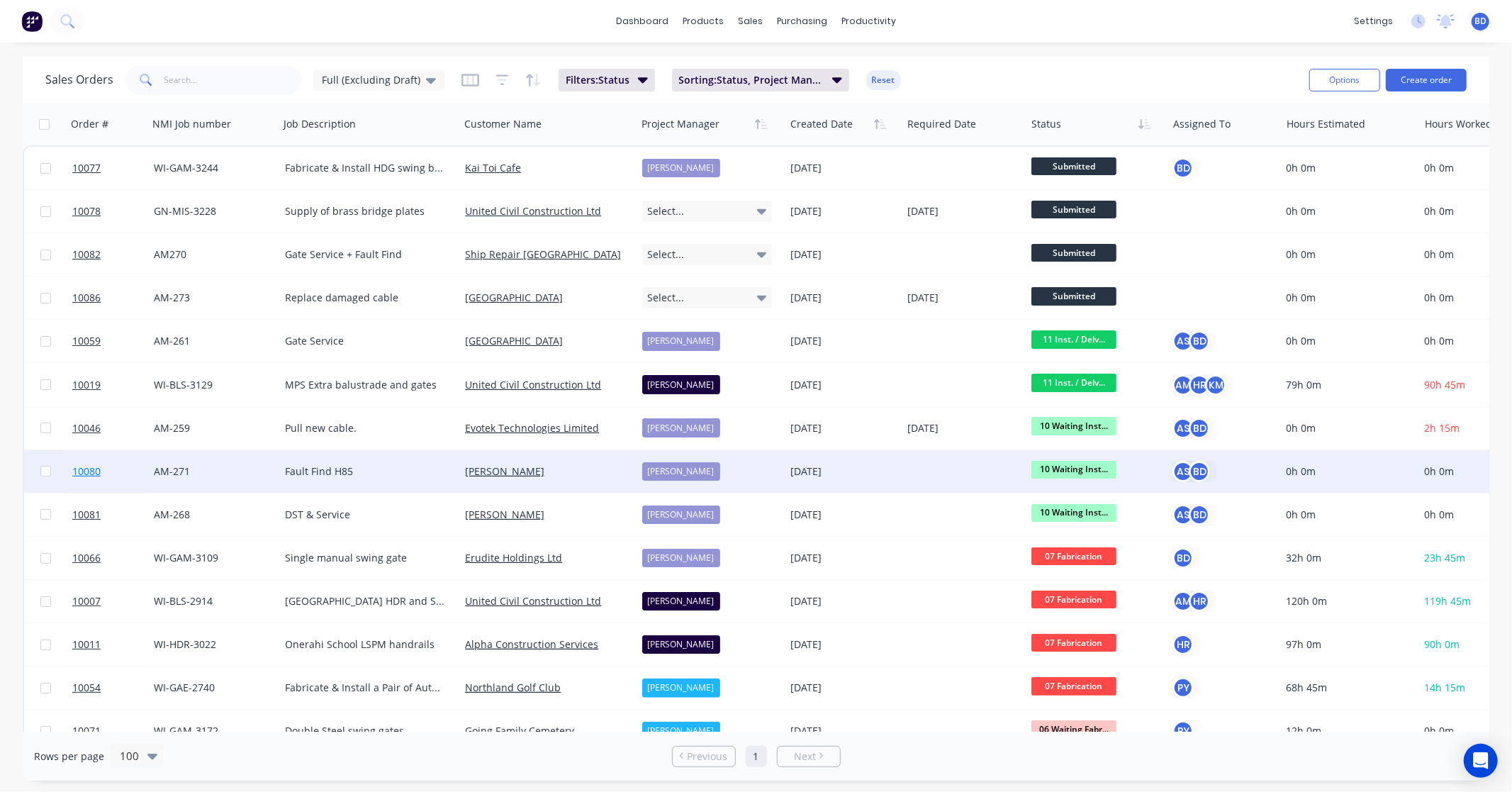
click at [80, 465] on span "10080" at bounding box center [86, 471] width 28 height 15
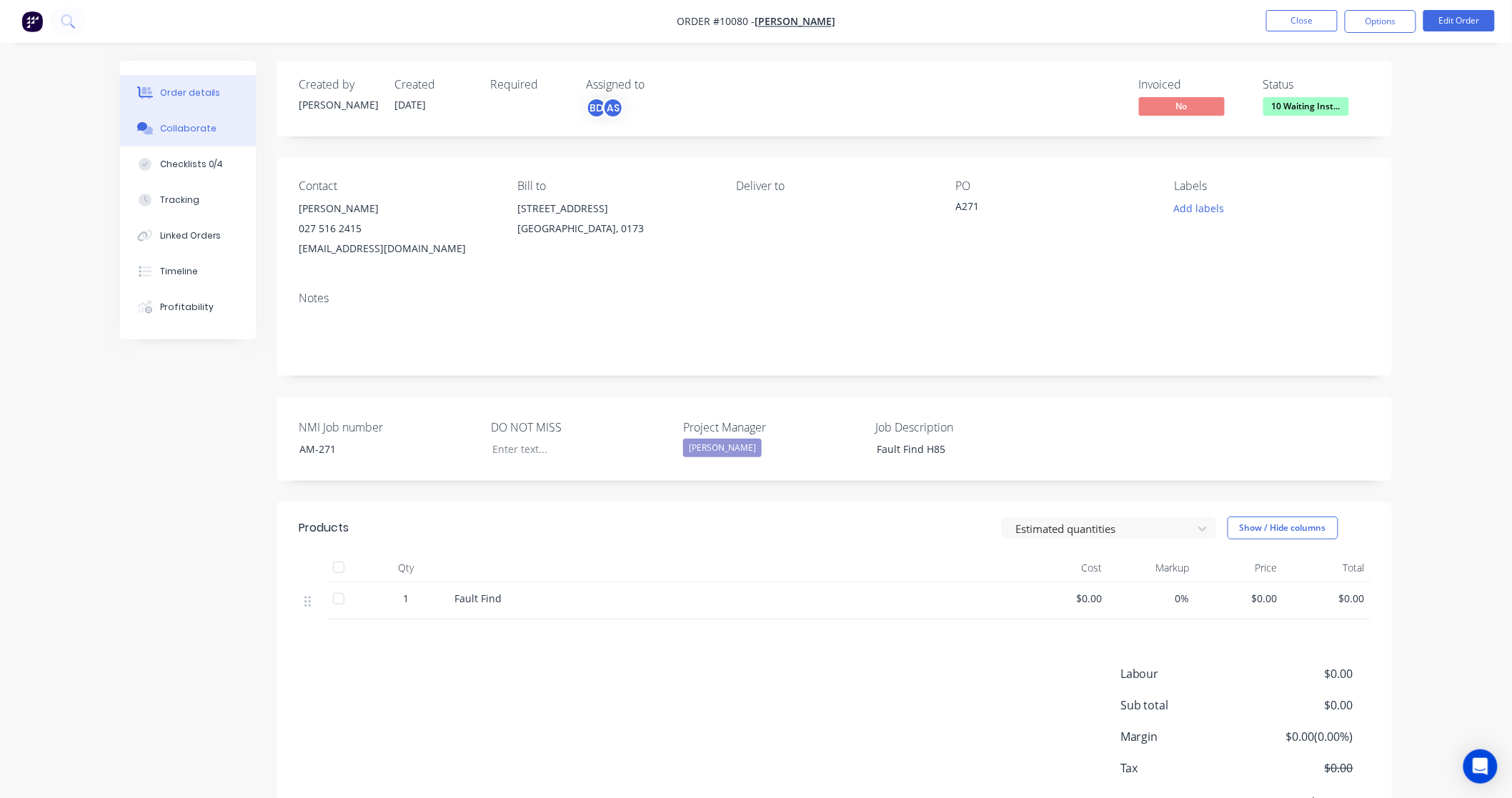
click at [209, 134] on div "Collaborate" at bounding box center [188, 129] width 56 height 13
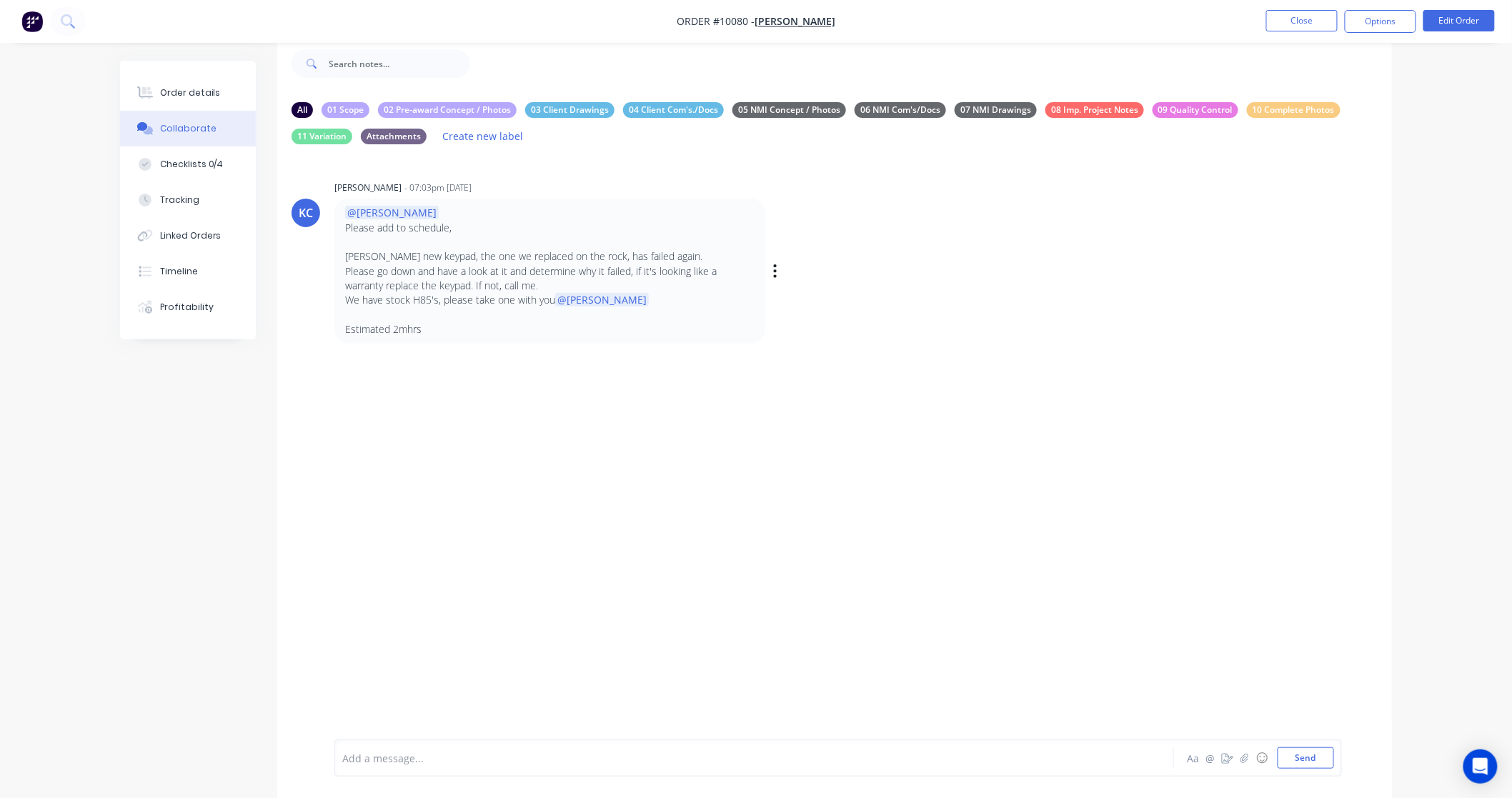
scroll to position [46, 0]
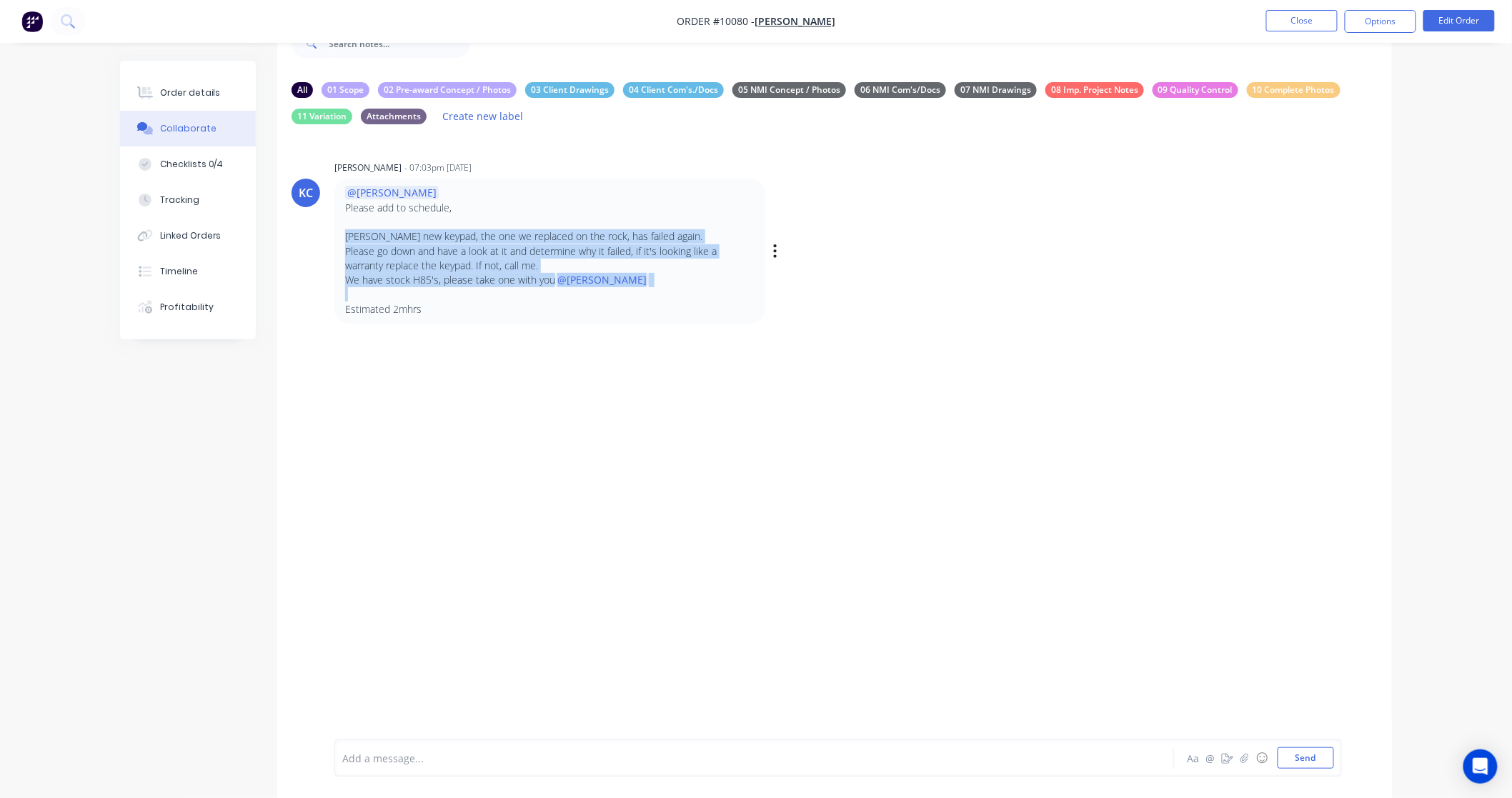
drag, startPoint x: 344, startPoint y: 237, endPoint x: 625, endPoint y: 292, distance: 286.3
click at [625, 292] on div "@Brandon Please add to schedule, Sue Barrett's new keypad, the one we replaced …" at bounding box center [550, 251] width 431 height 145
copy div "Sue Barrett's new keypad, the one we replaced on the rock, has failed again. Pl…"
click at [1307, 29] on button "Close" at bounding box center [1302, 20] width 72 height 21
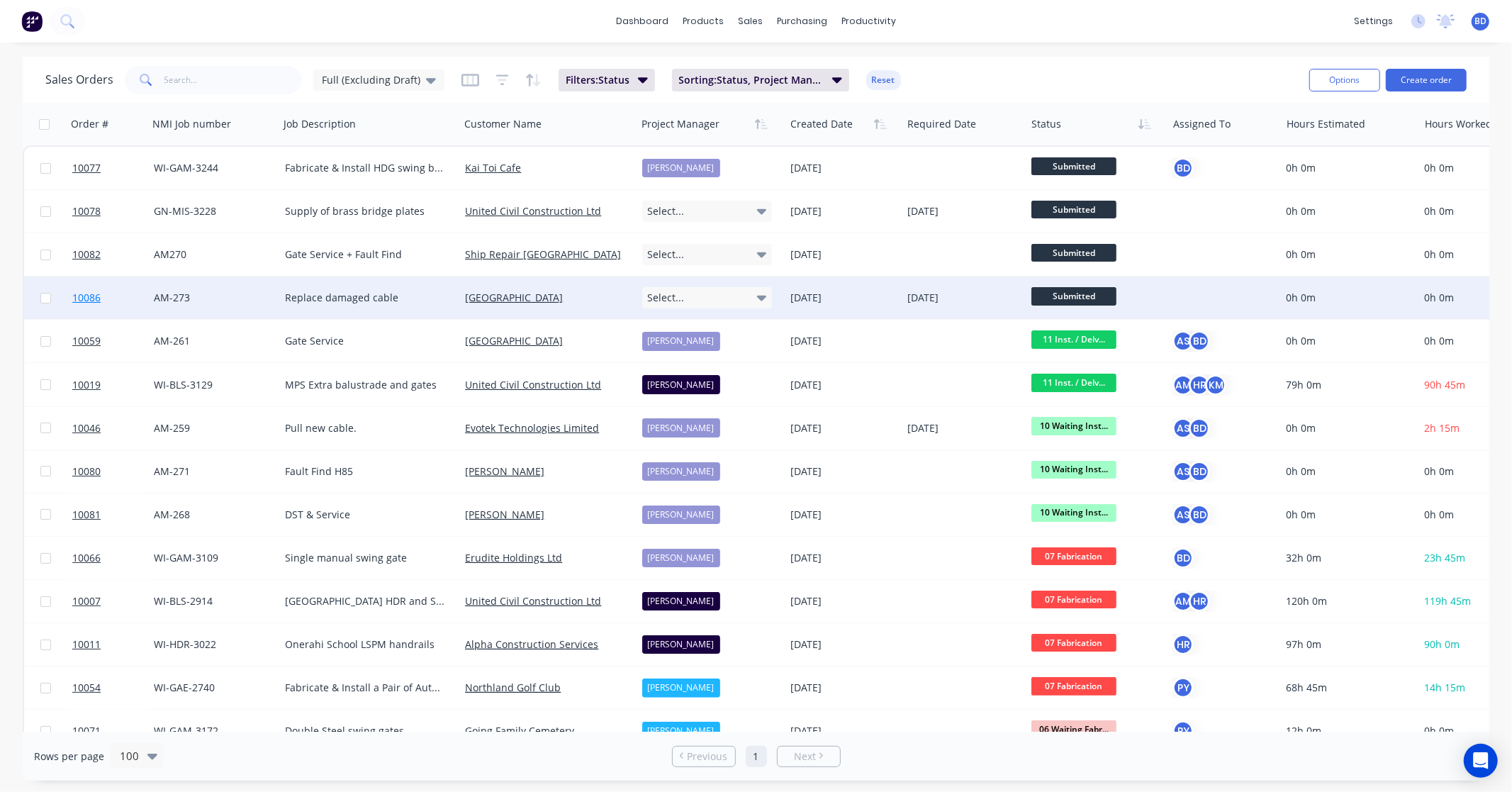
click at [100, 293] on span "10086" at bounding box center [86, 298] width 28 height 15
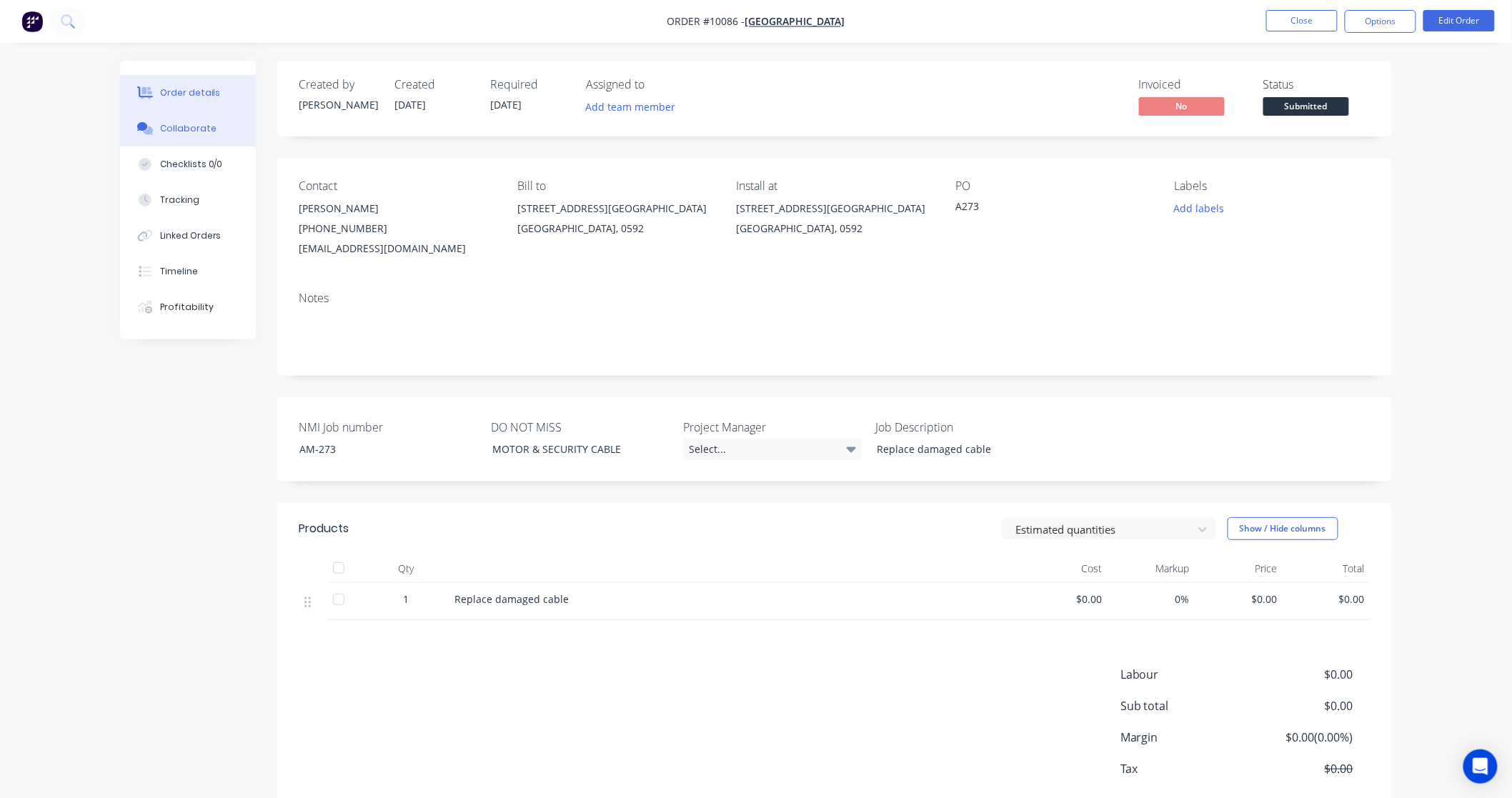
click at [190, 133] on div "Collaborate" at bounding box center [188, 129] width 56 height 13
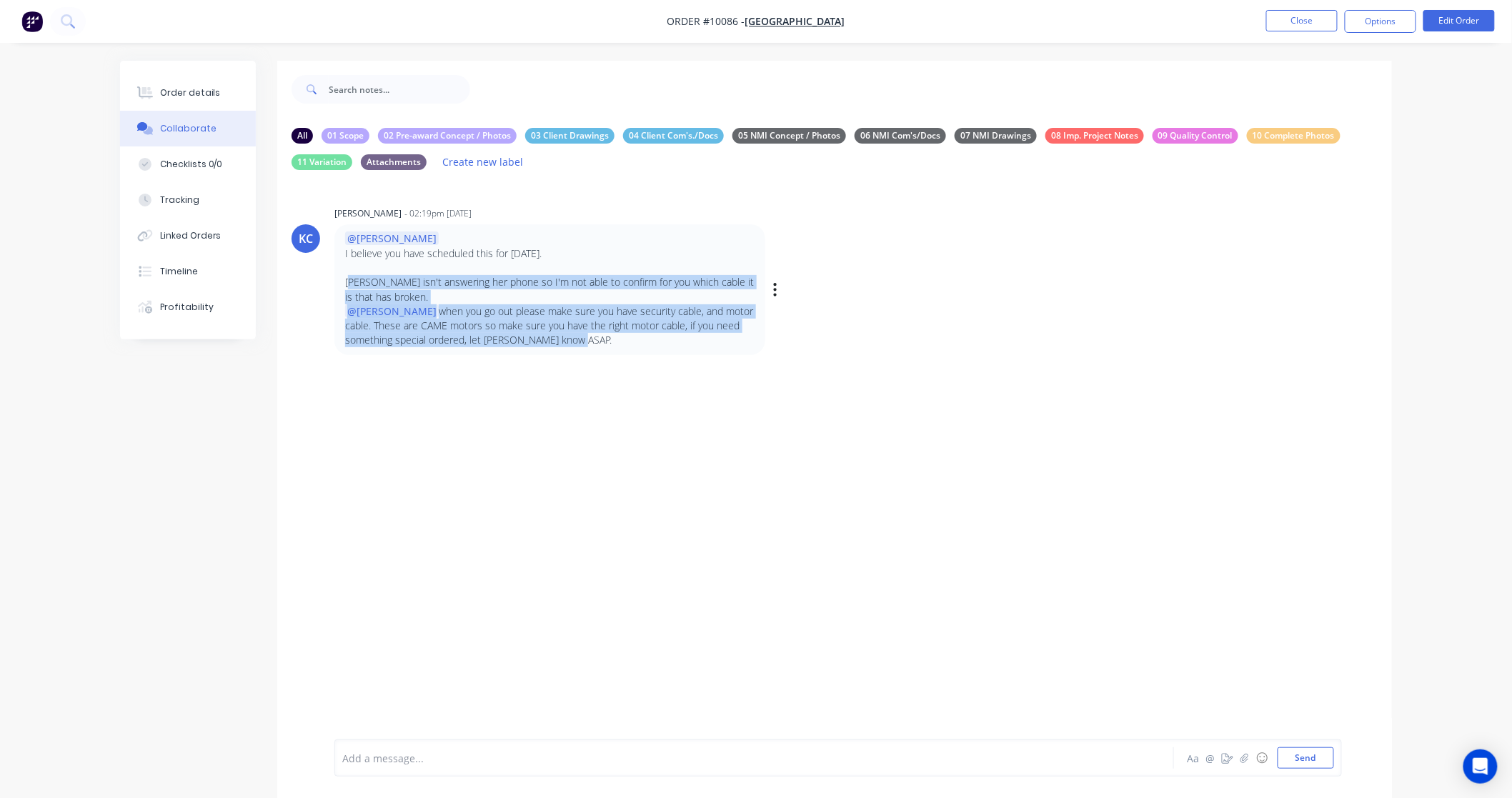
drag, startPoint x: 348, startPoint y: 283, endPoint x: 602, endPoint y: 341, distance: 260.5
click at [602, 341] on div "@Brandon I believe you have scheduled this for tomorrow. Colleen isn't answerin…" at bounding box center [550, 289] width 410 height 116
copy div "olleen isn't answering her phone so I'm not able to confirm for you which cable…"
click at [1320, 27] on button "Close" at bounding box center [1302, 20] width 72 height 21
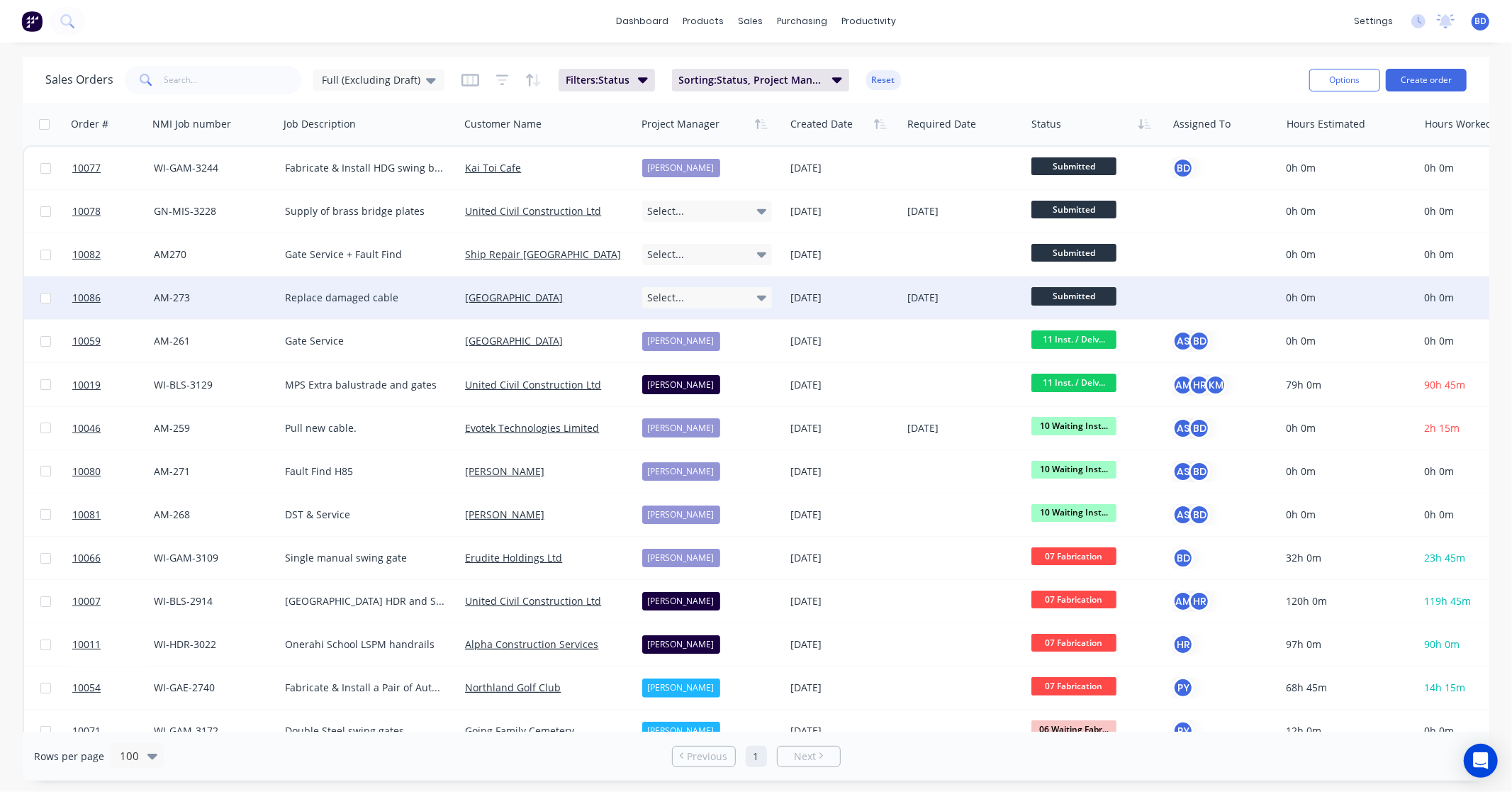
click at [693, 305] on div "Select..." at bounding box center [707, 297] width 131 height 21
click at [691, 428] on div "[PERSON_NAME]" at bounding box center [687, 430] width 78 height 20
click at [1075, 294] on span "Submitted" at bounding box center [1073, 295] width 85 height 17
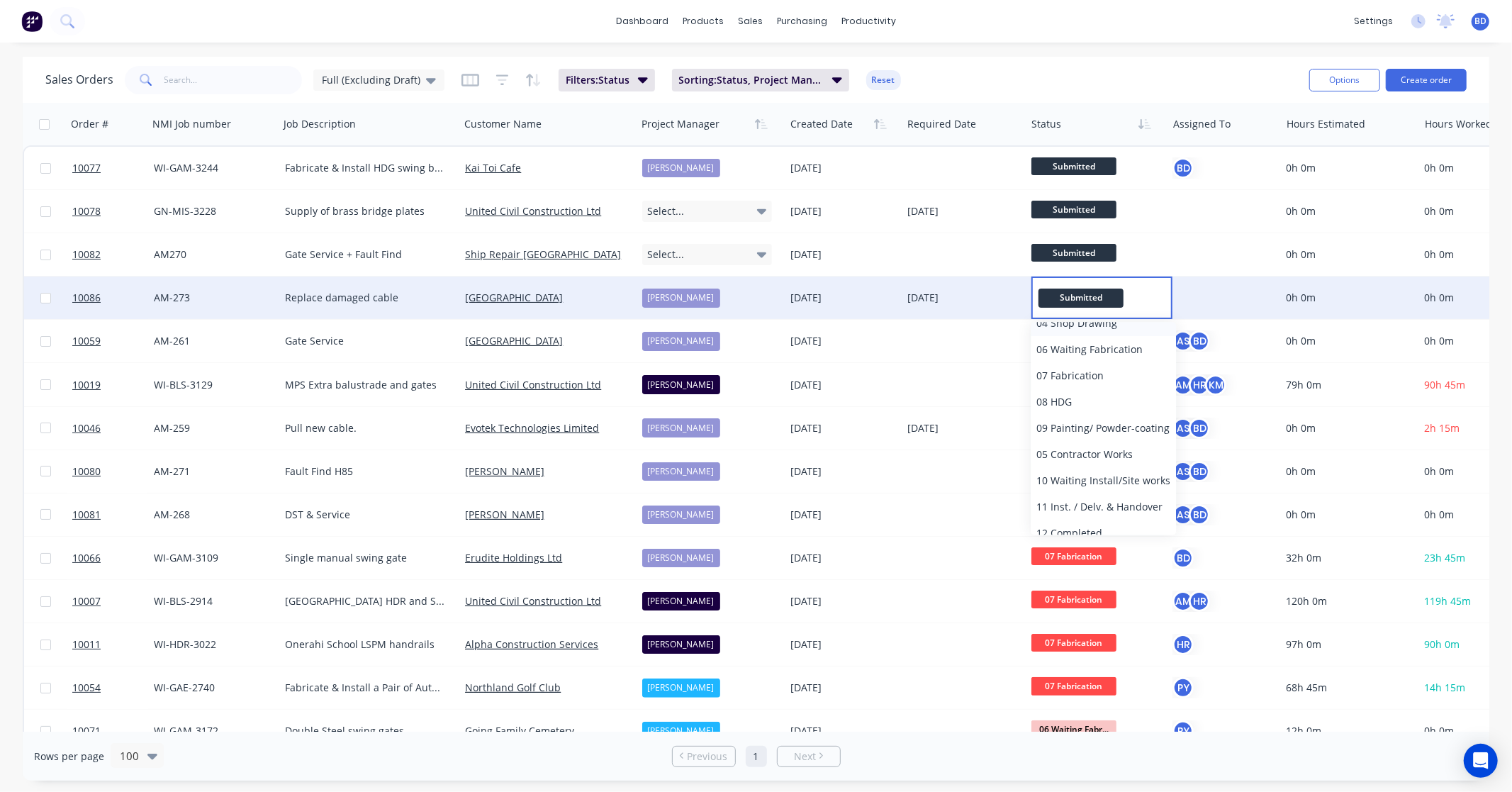
scroll to position [157, 0]
click at [1123, 441] on span "10 Waiting Install/Site works" at bounding box center [1104, 445] width 134 height 14
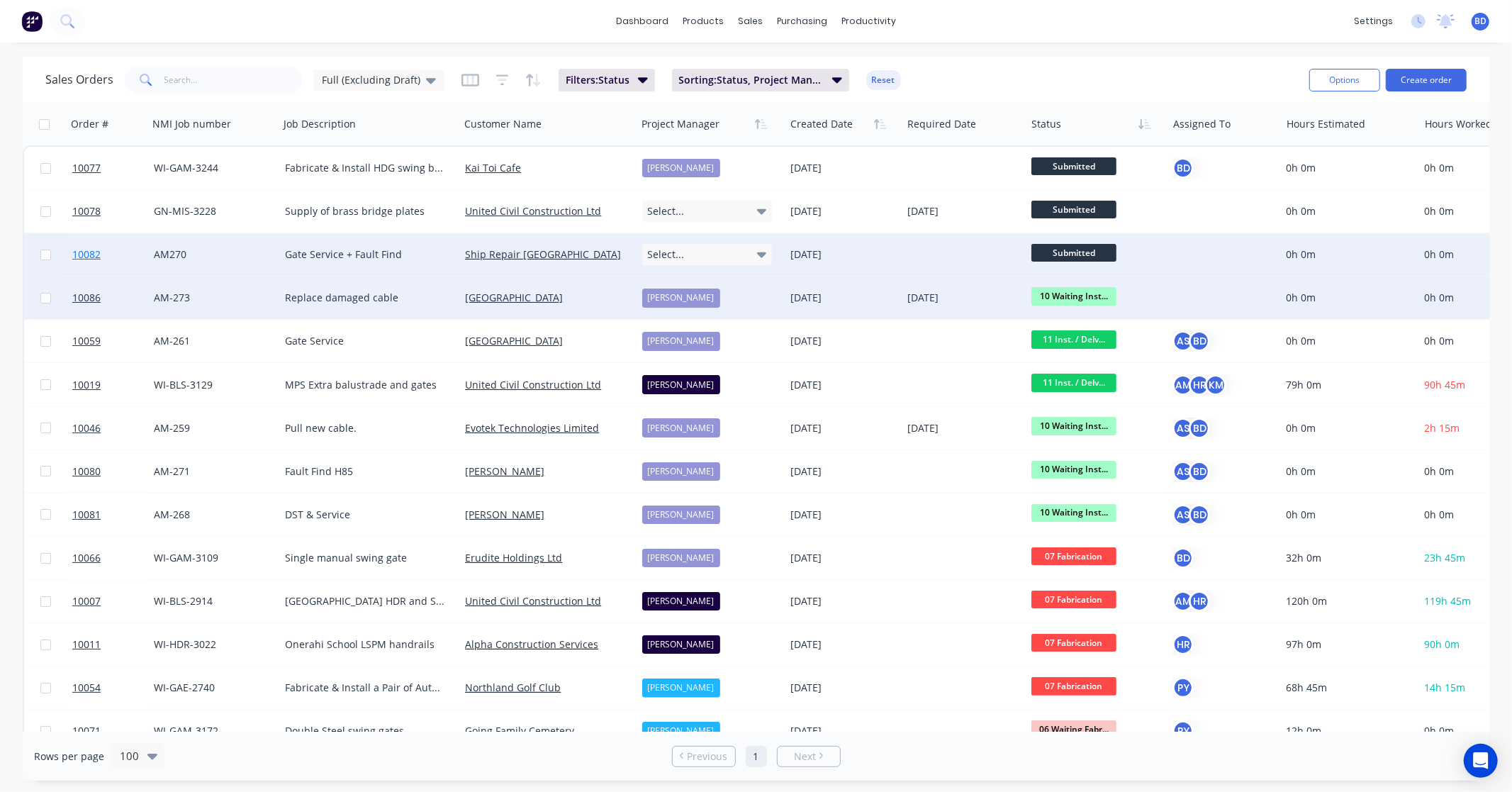
click at [88, 258] on span "10082" at bounding box center [86, 255] width 28 height 15
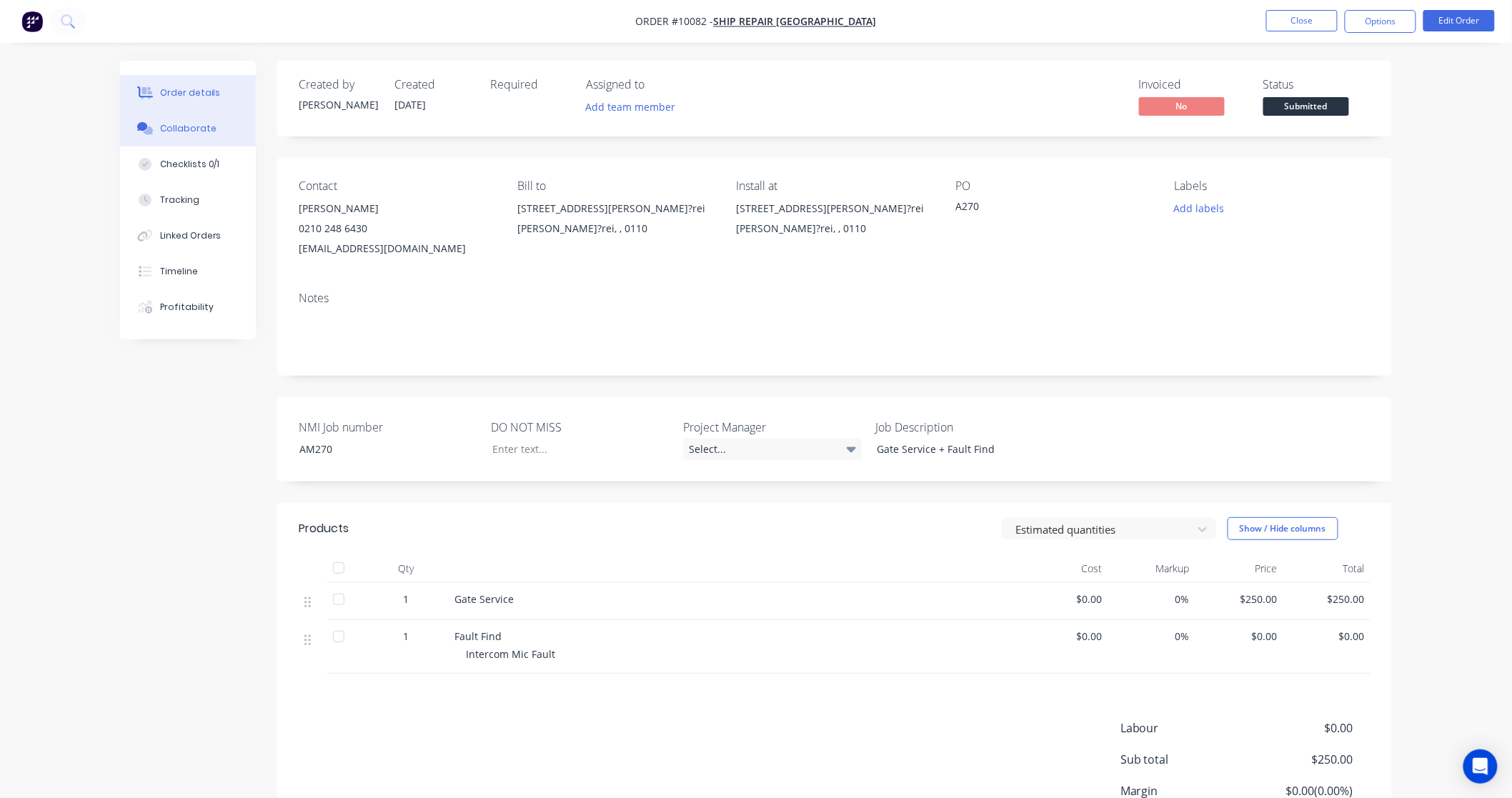
click at [189, 129] on div "Collaborate" at bounding box center [188, 129] width 56 height 13
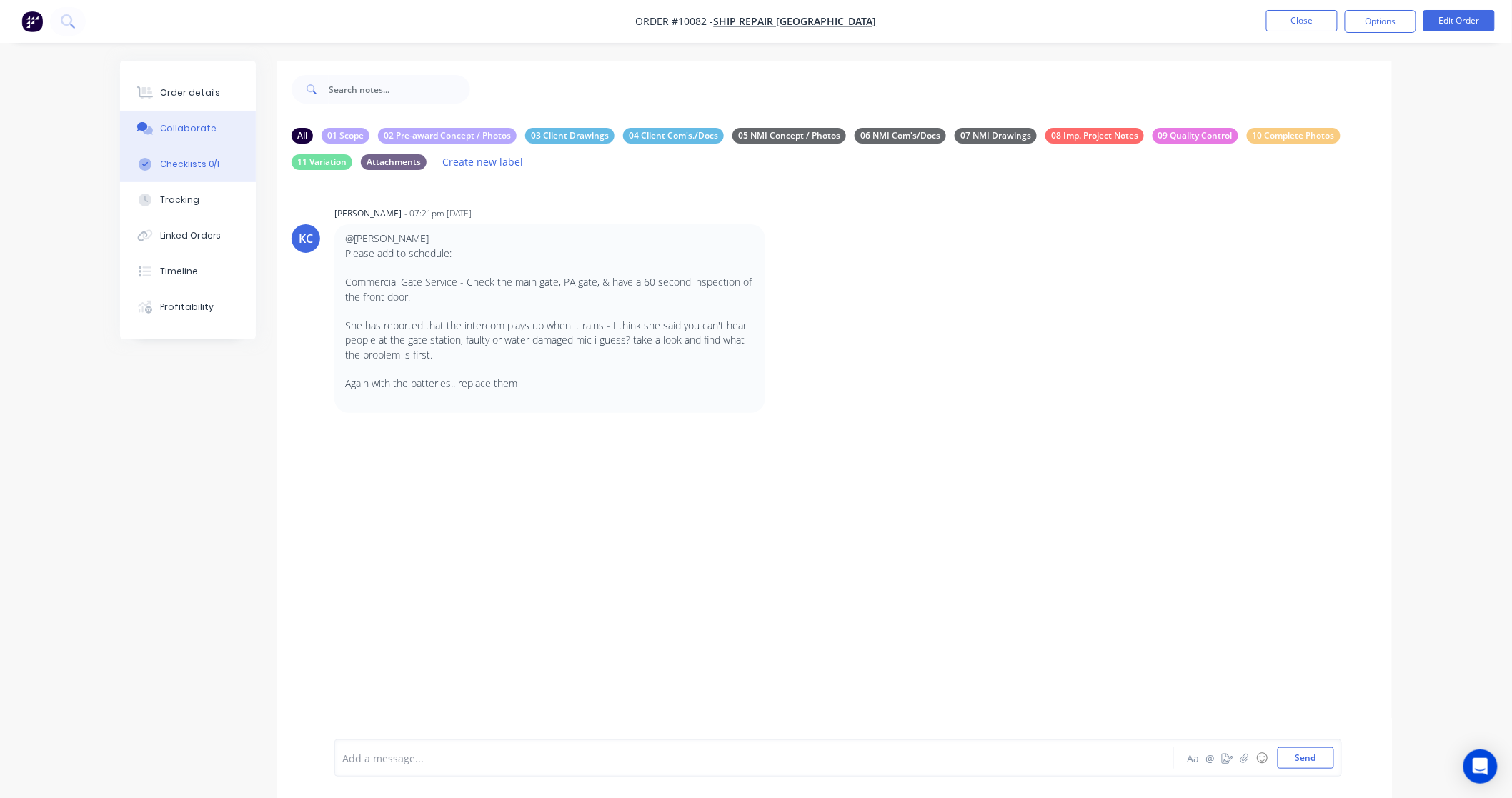
click at [189, 157] on div "Checklists 0/1" at bounding box center [190, 164] width 60 height 13
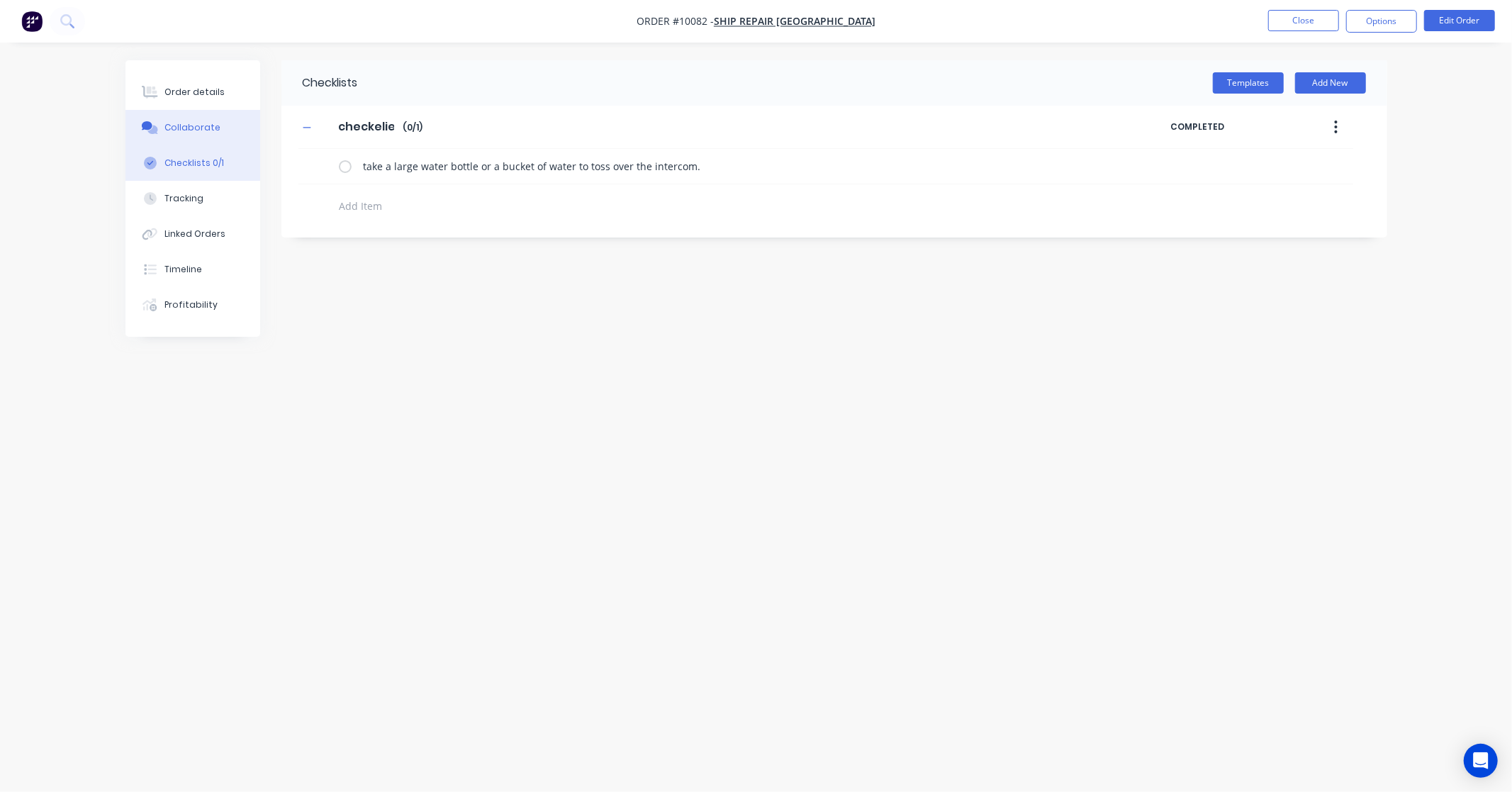
click at [193, 135] on button "Collaborate" at bounding box center [192, 127] width 134 height 36
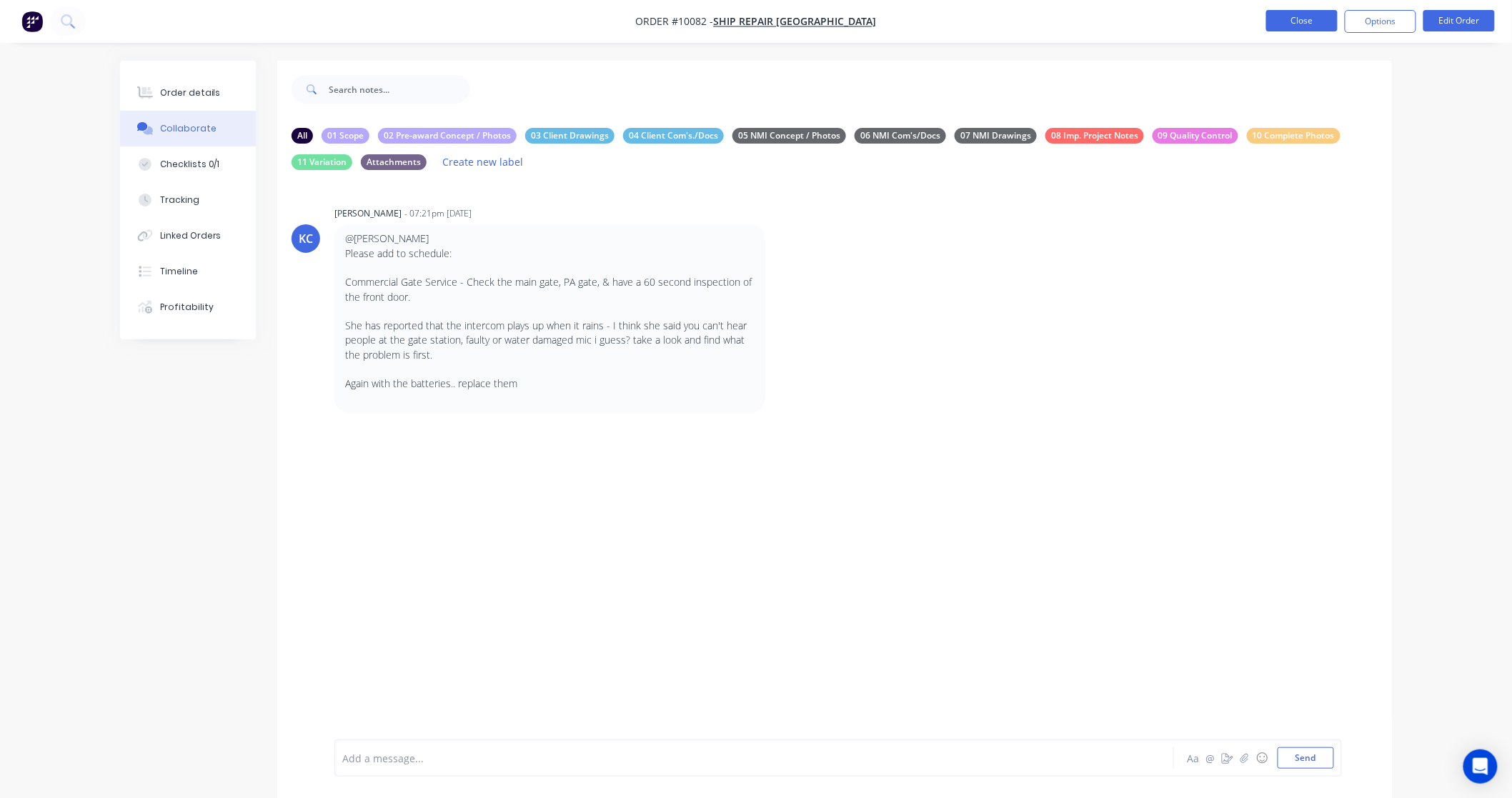
click at [1316, 24] on button "Close" at bounding box center [1302, 20] width 72 height 21
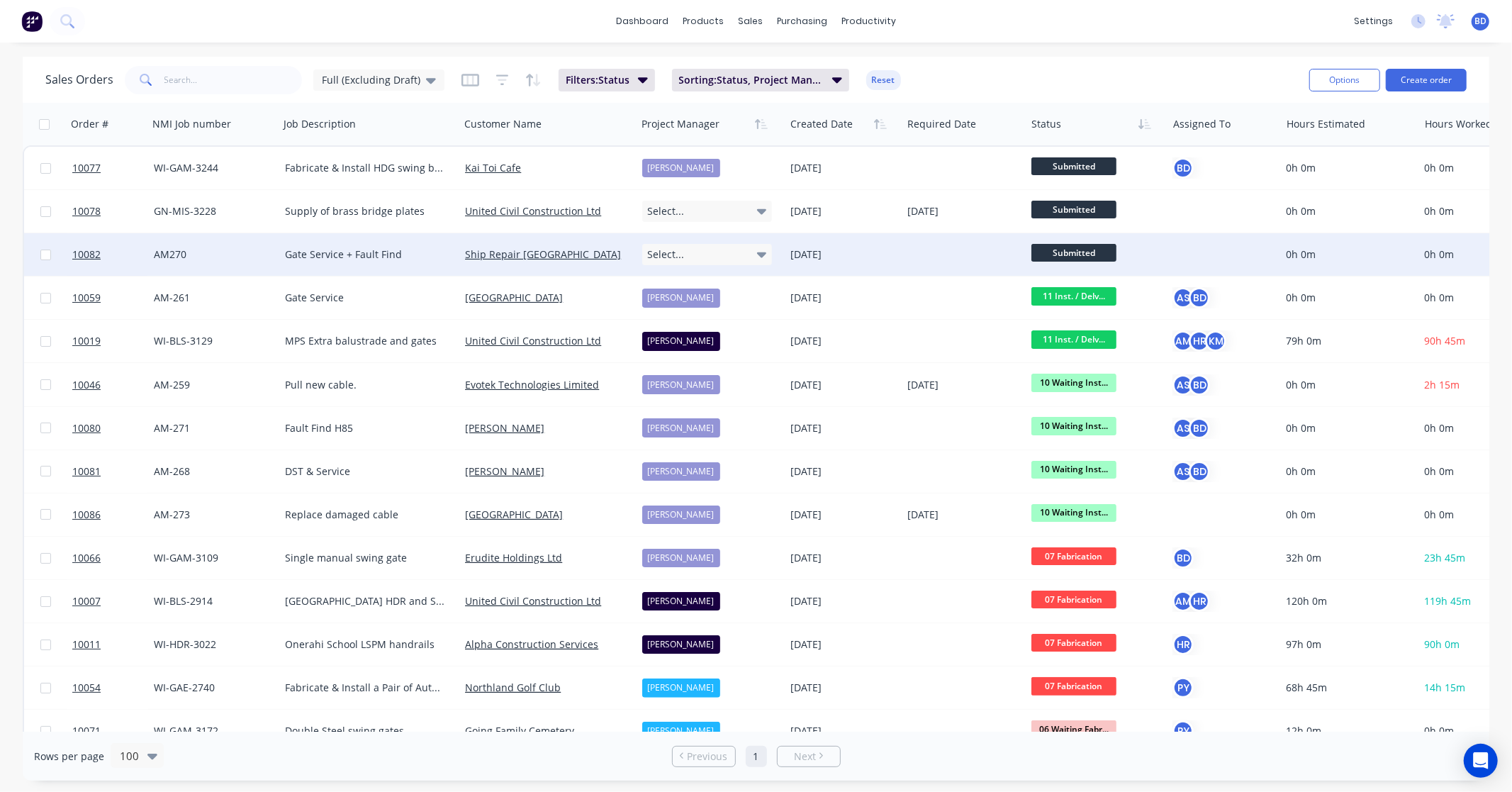
click at [685, 263] on div "Select..." at bounding box center [707, 254] width 131 height 21
click at [685, 391] on div "[PERSON_NAME]" at bounding box center [687, 387] width 78 height 20
click at [1096, 247] on span "Submitted" at bounding box center [1073, 252] width 85 height 17
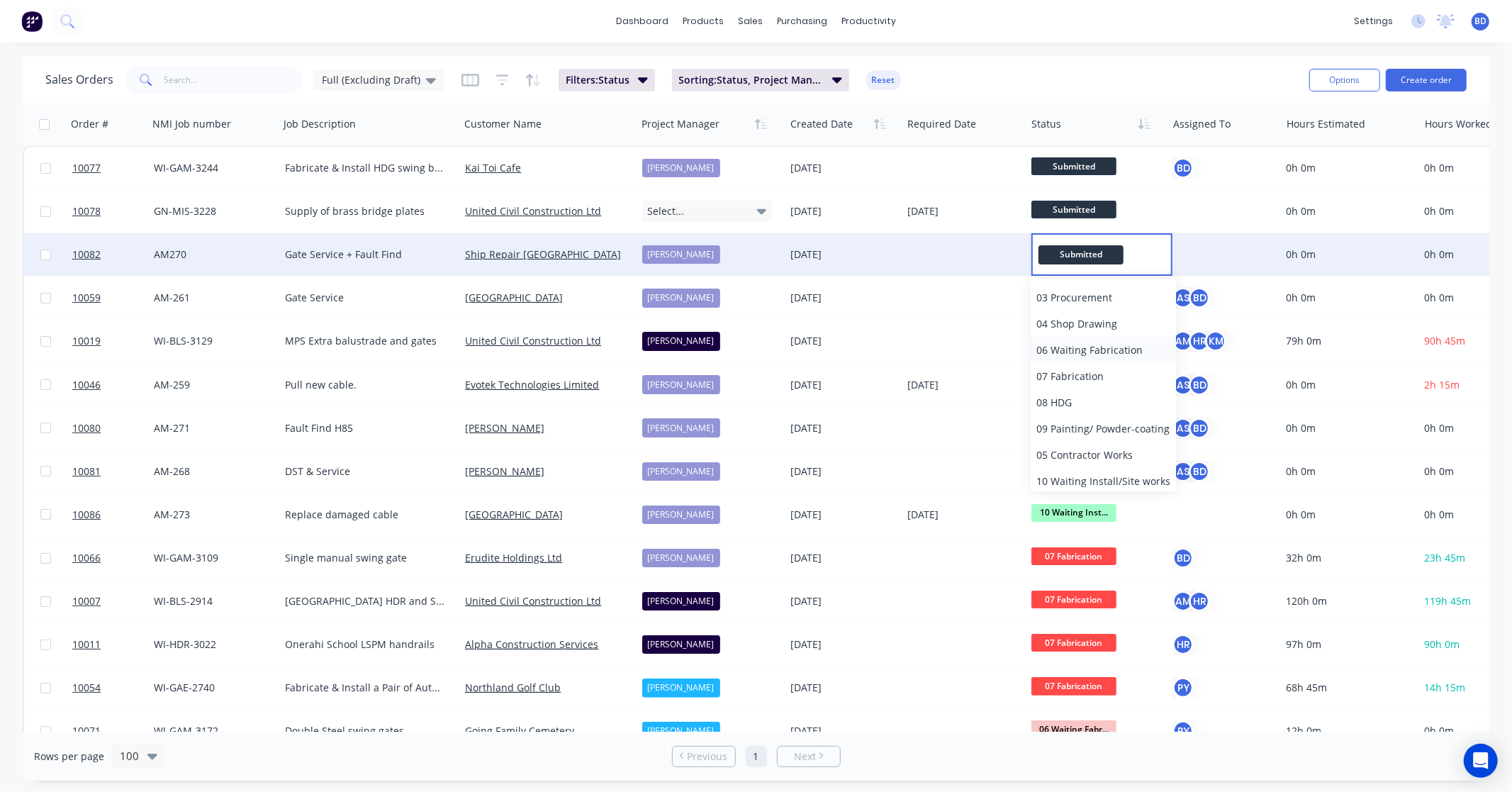
scroll to position [157, 0]
click at [1100, 403] on span "10 Waiting Install/Site works" at bounding box center [1104, 402] width 134 height 14
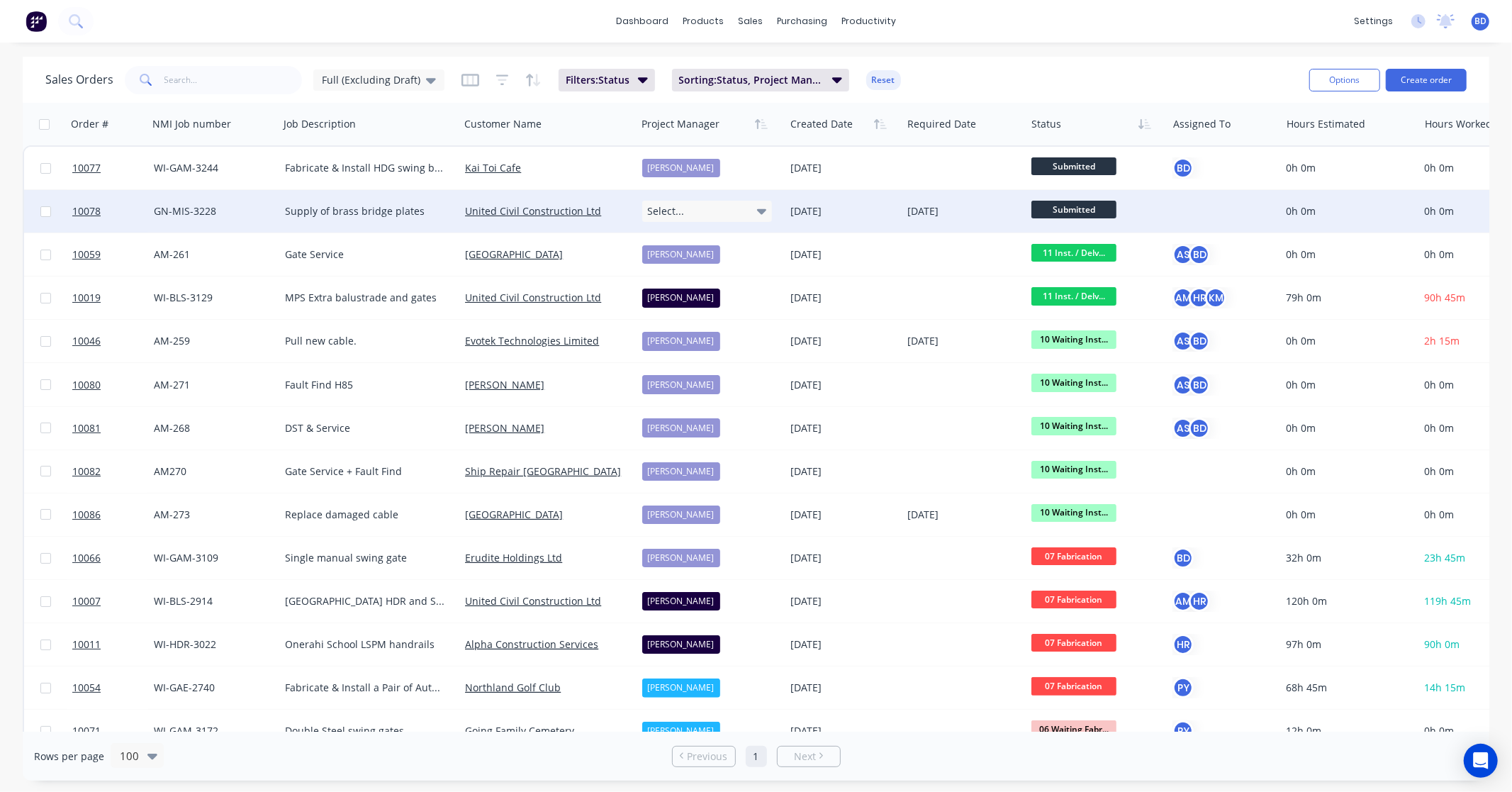
click at [768, 215] on div "Select..." at bounding box center [707, 211] width 131 height 21
click at [963, 26] on div "dashboard products sales purchasing productivity dashboard products Product Cat…" at bounding box center [756, 21] width 1512 height 43
click at [92, 206] on span "10078" at bounding box center [86, 211] width 28 height 15
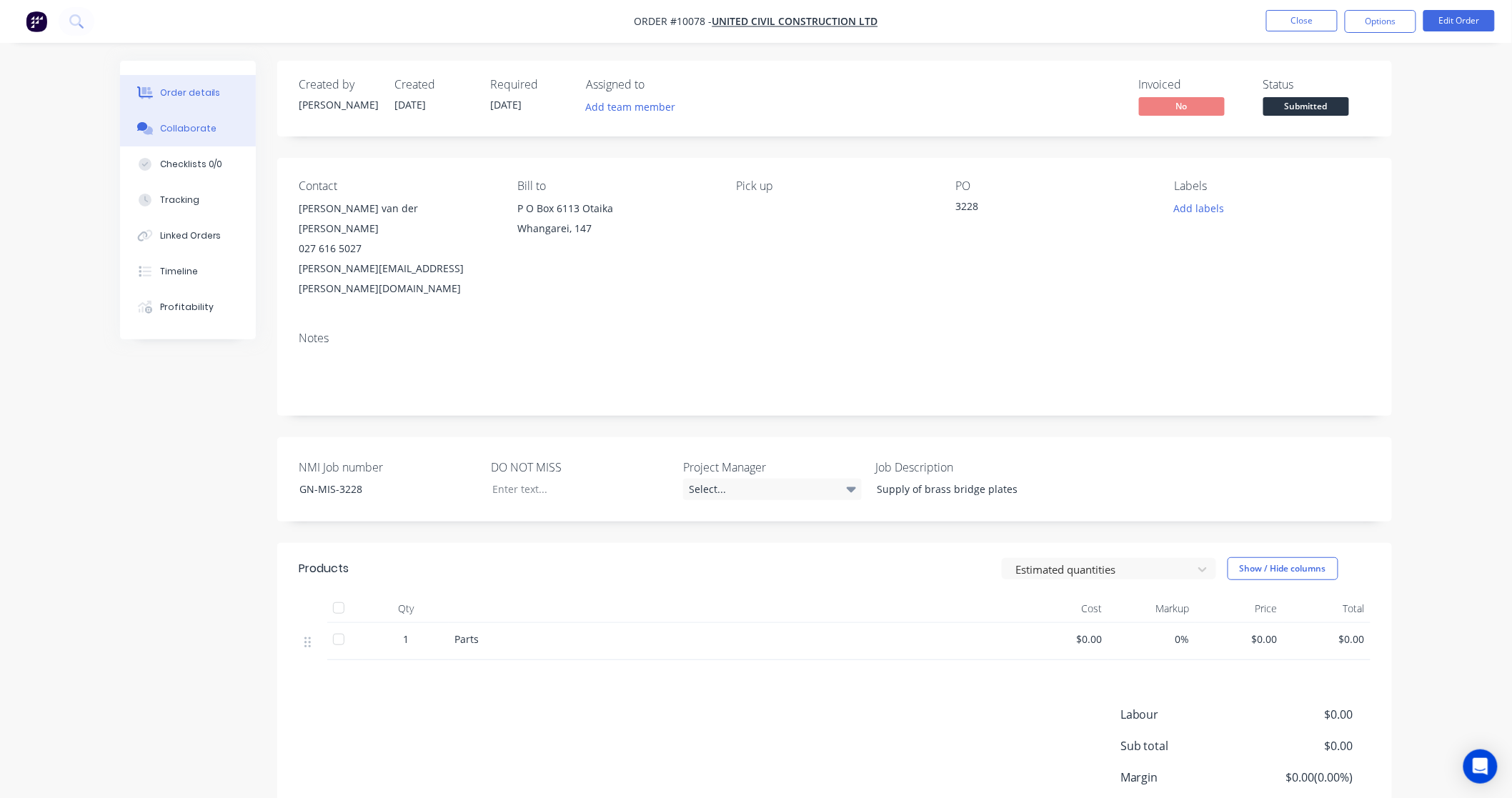
click at [158, 119] on button "Collaborate" at bounding box center [187, 128] width 135 height 36
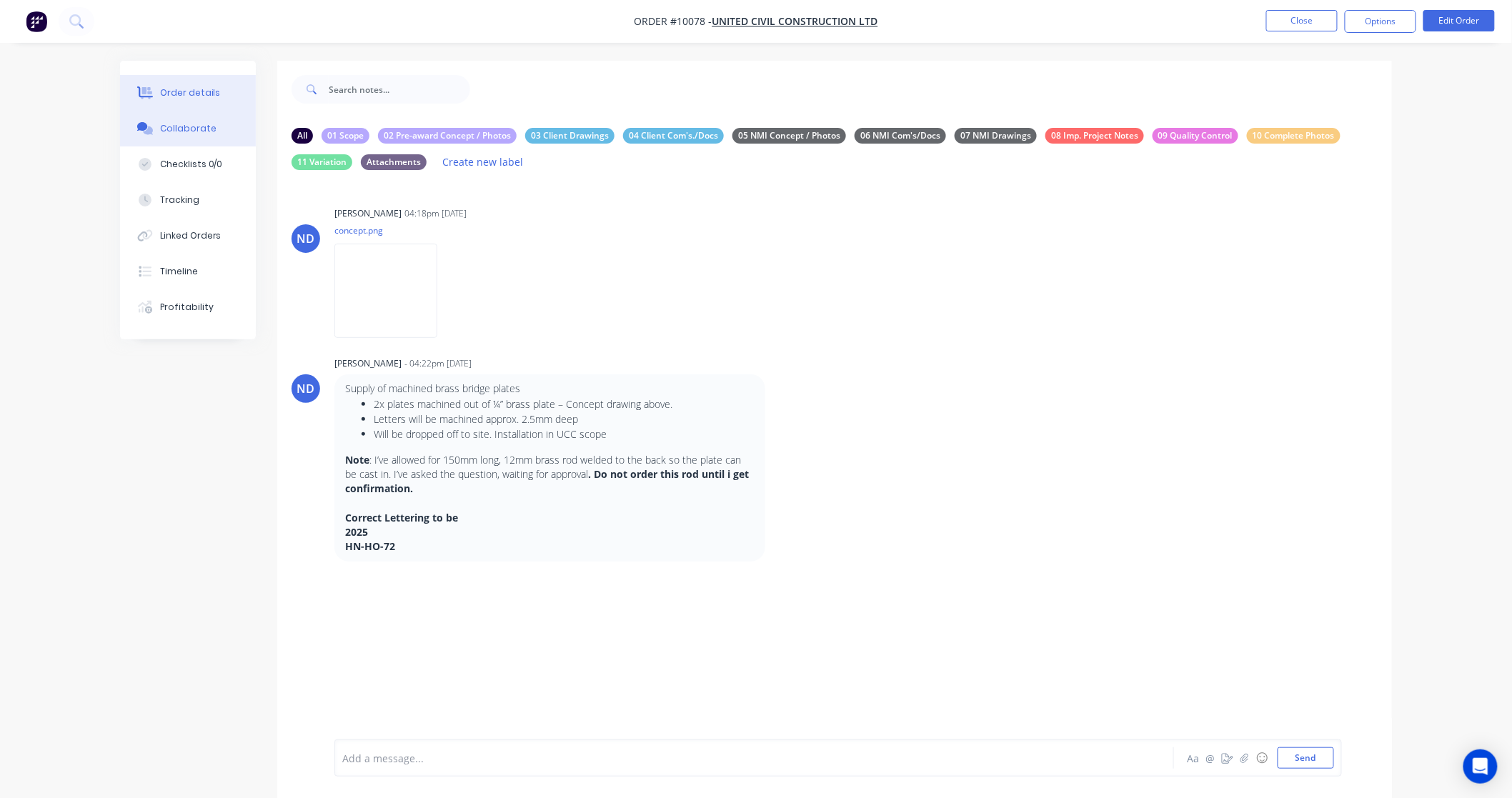
click at [205, 85] on button "Order details" at bounding box center [187, 92] width 135 height 36
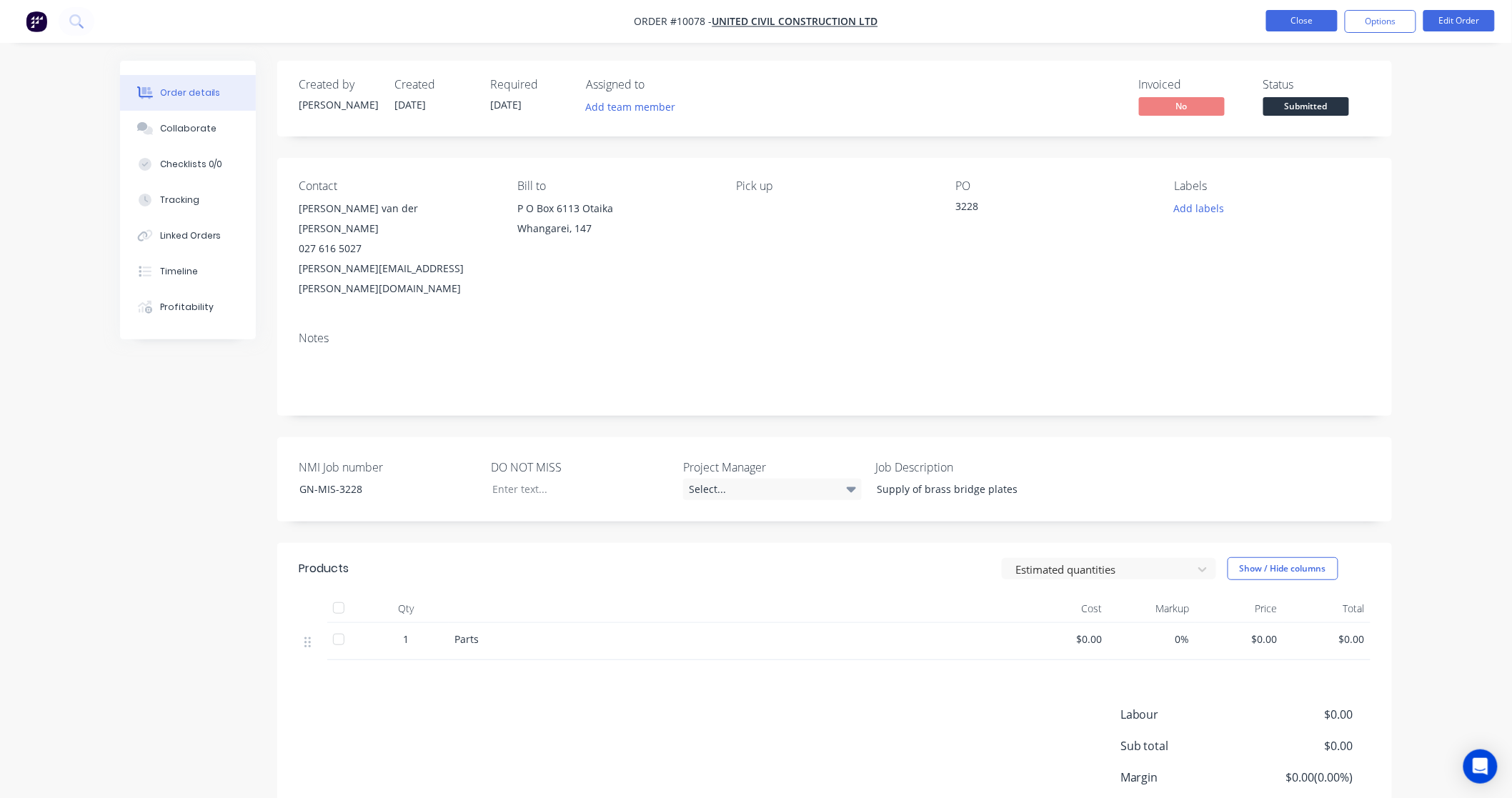
click at [1299, 17] on button "Close" at bounding box center [1302, 20] width 72 height 21
